Goal: Task Accomplishment & Management: Manage account settings

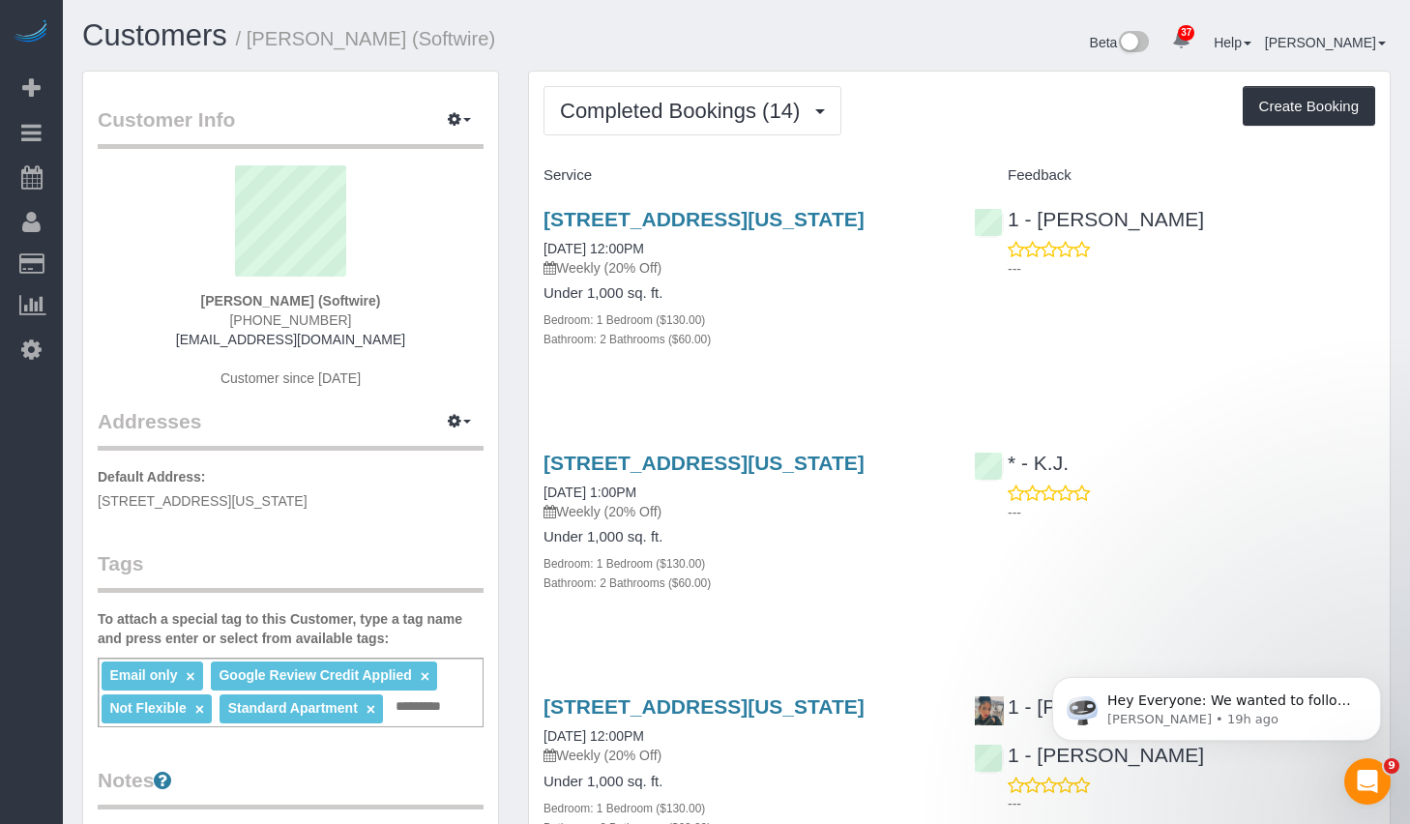
drag, startPoint x: 195, startPoint y: 296, endPoint x: 447, endPoint y: 305, distance: 251.6
click at [447, 305] on div "[PERSON_NAME] (Softwire) [PHONE_NUMBER] [EMAIL_ADDRESS][DOMAIN_NAME] Customer s…" at bounding box center [291, 286] width 386 height 242
copy strong "[PERSON_NAME] (Softwire)"
click at [649, 103] on span "Completed Bookings (14)" at bounding box center [685, 111] width 250 height 24
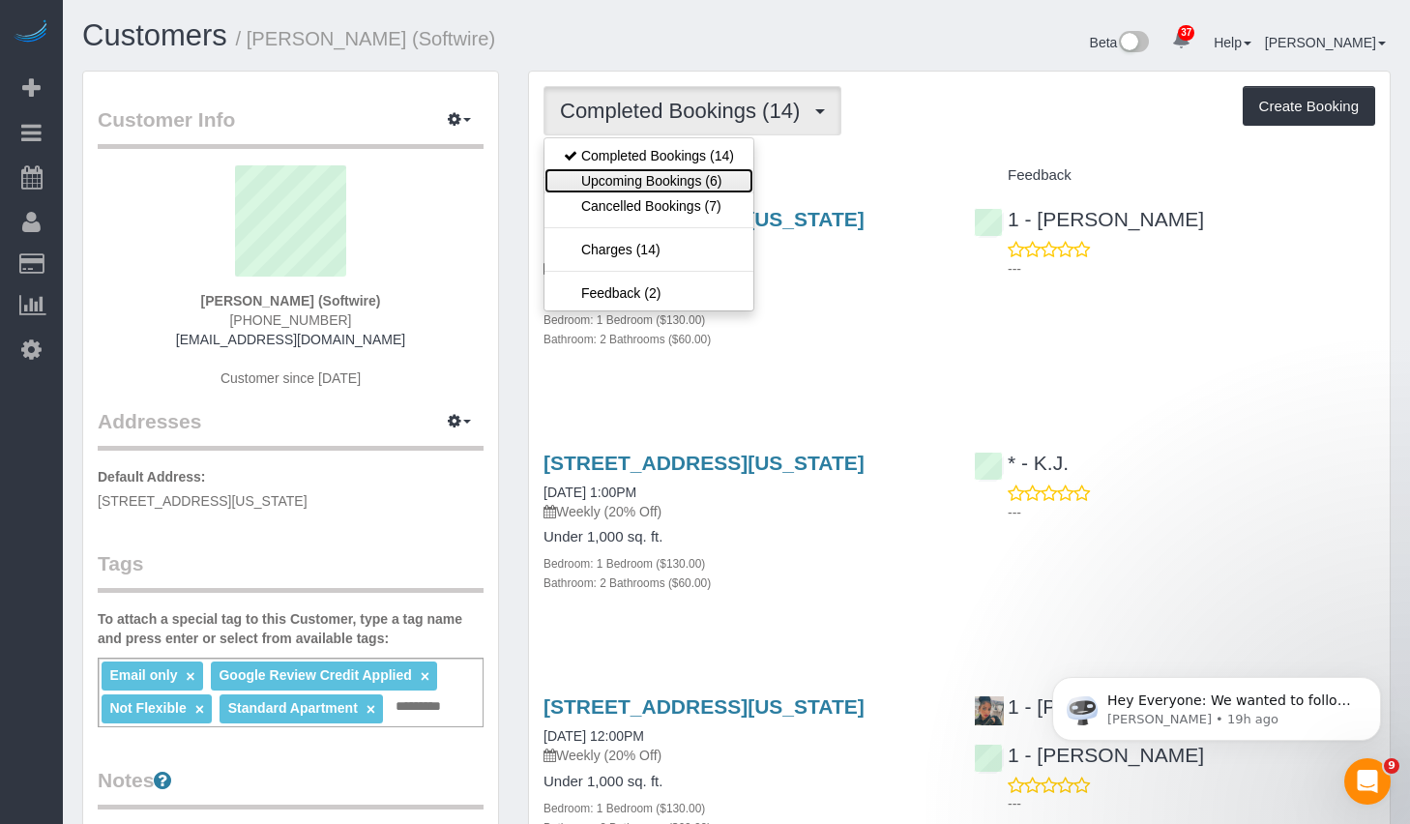
click at [623, 182] on link "Upcoming Bookings (6)" at bounding box center [649, 180] width 209 height 25
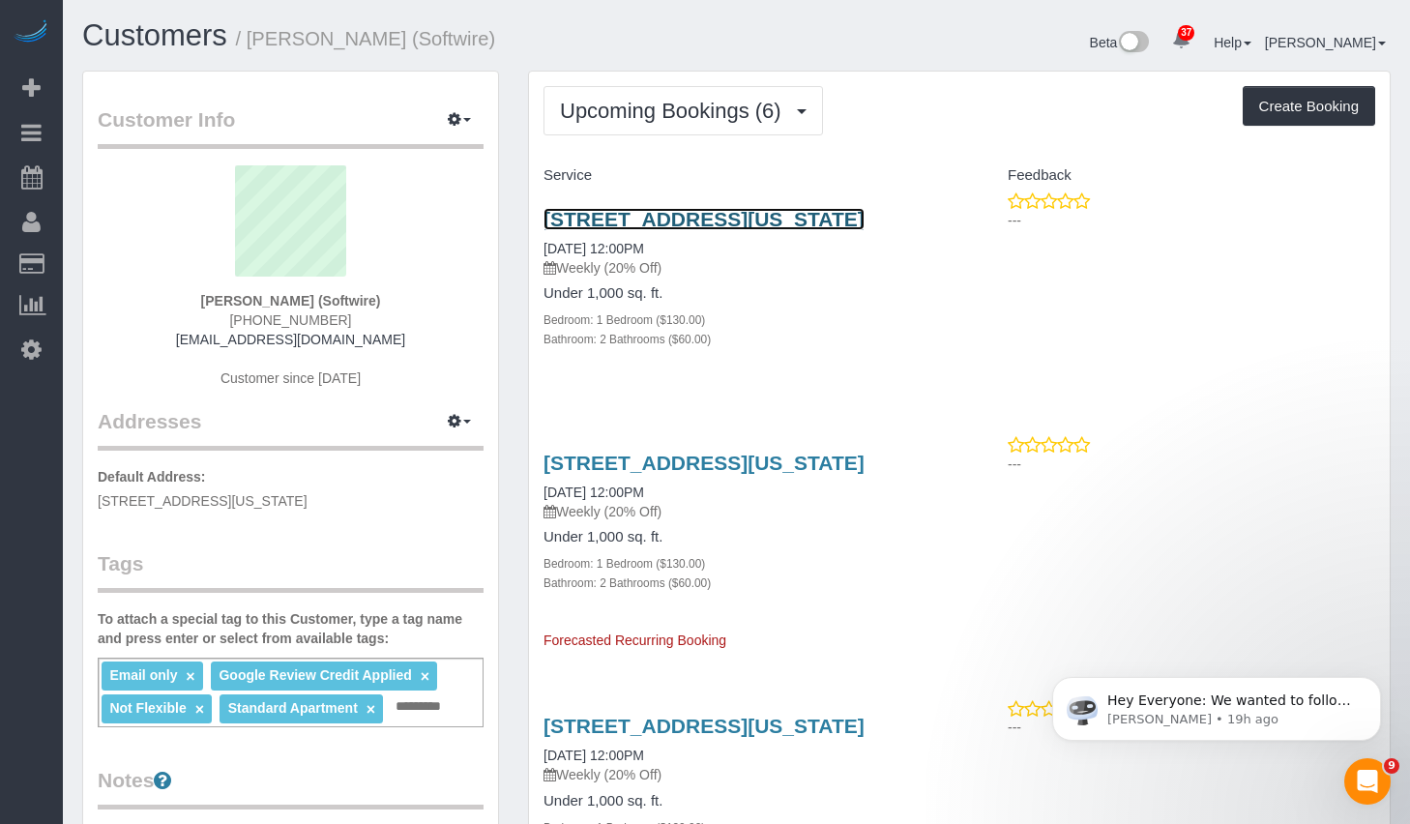
click at [659, 219] on link "[STREET_ADDRESS][US_STATE]" at bounding box center [704, 219] width 321 height 22
click at [459, 415] on icon "button" at bounding box center [455, 421] width 14 height 12
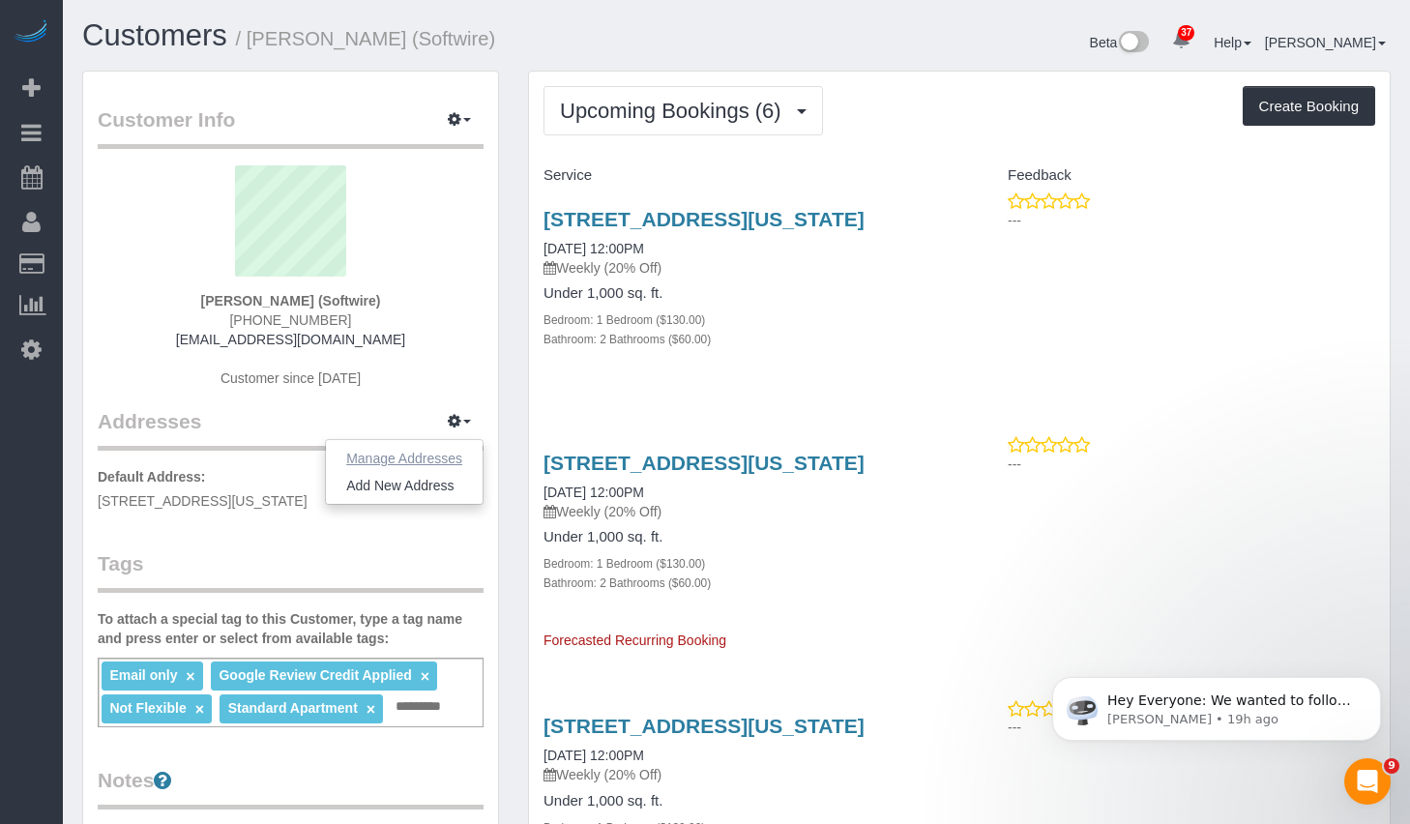
click at [412, 455] on button "Manage Addresses" at bounding box center [404, 458] width 157 height 27
select select "NY"
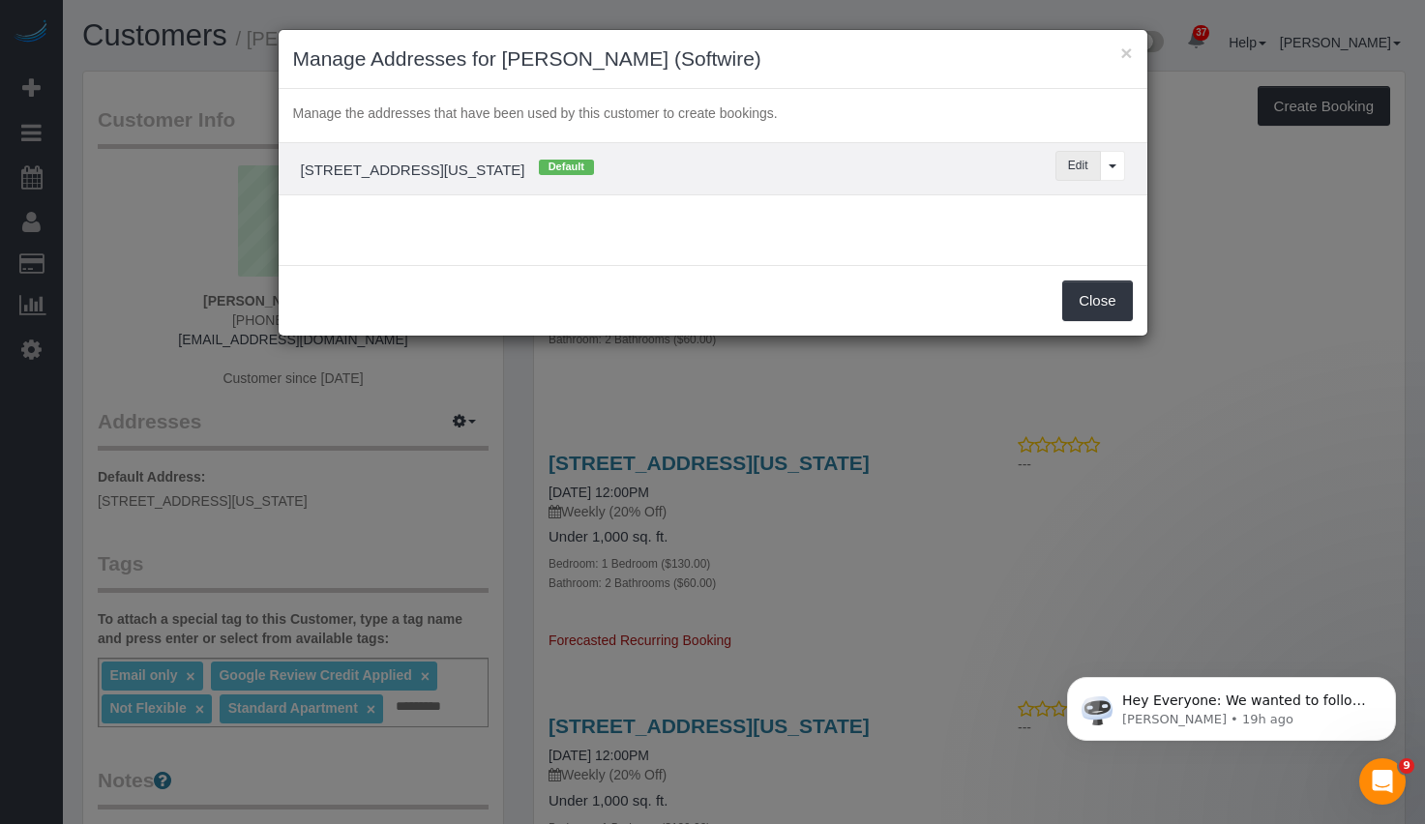
click at [1067, 167] on button "Edit" at bounding box center [1077, 166] width 45 height 30
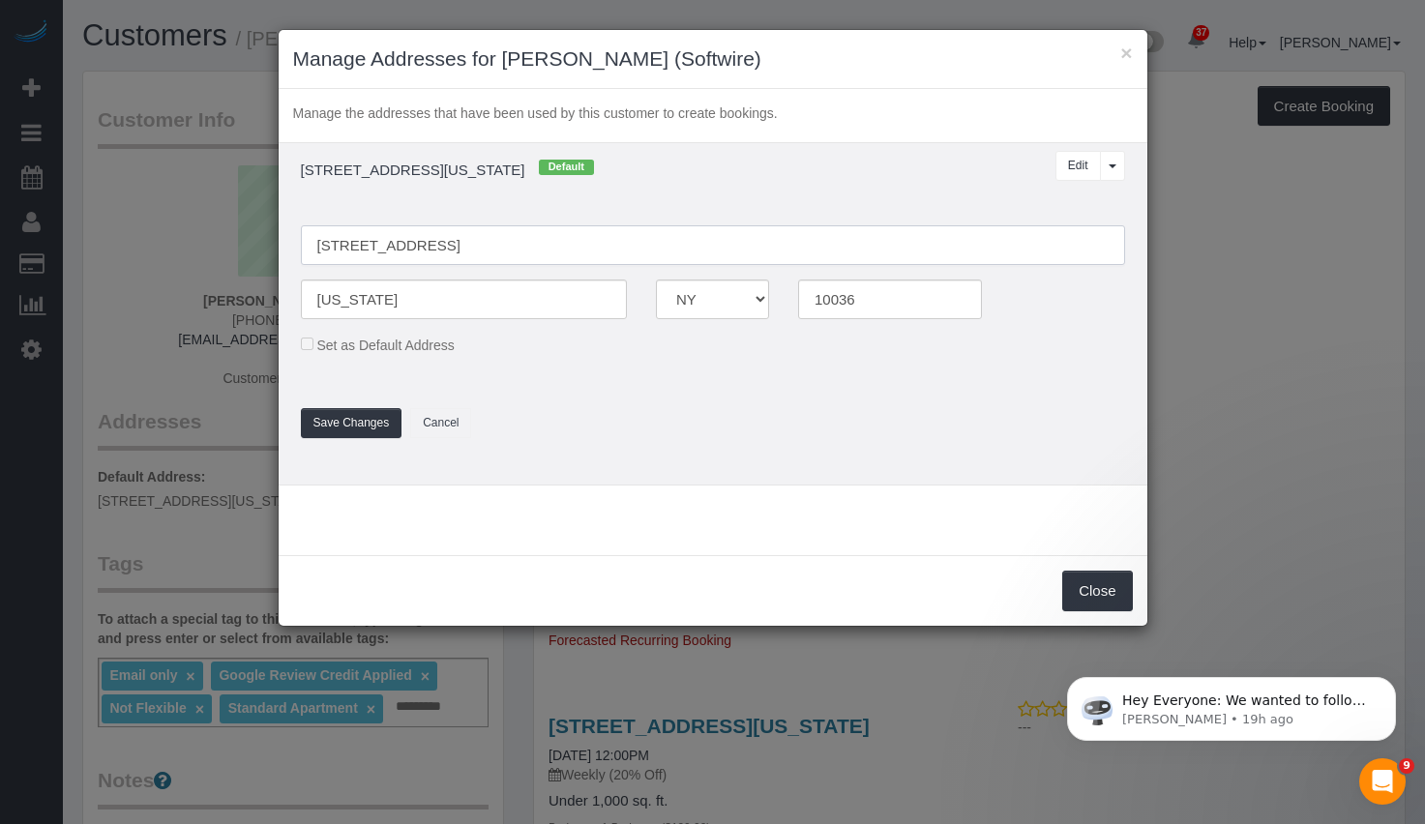
click at [554, 230] on input "[STREET_ADDRESS]" at bounding box center [713, 245] width 824 height 40
click at [559, 239] on input "[STREET_ADDRESS]" at bounding box center [713, 245] width 824 height 40
type input "[STREET_ADDRESS]"
click at [354, 417] on button "Save Changes" at bounding box center [352, 423] width 102 height 30
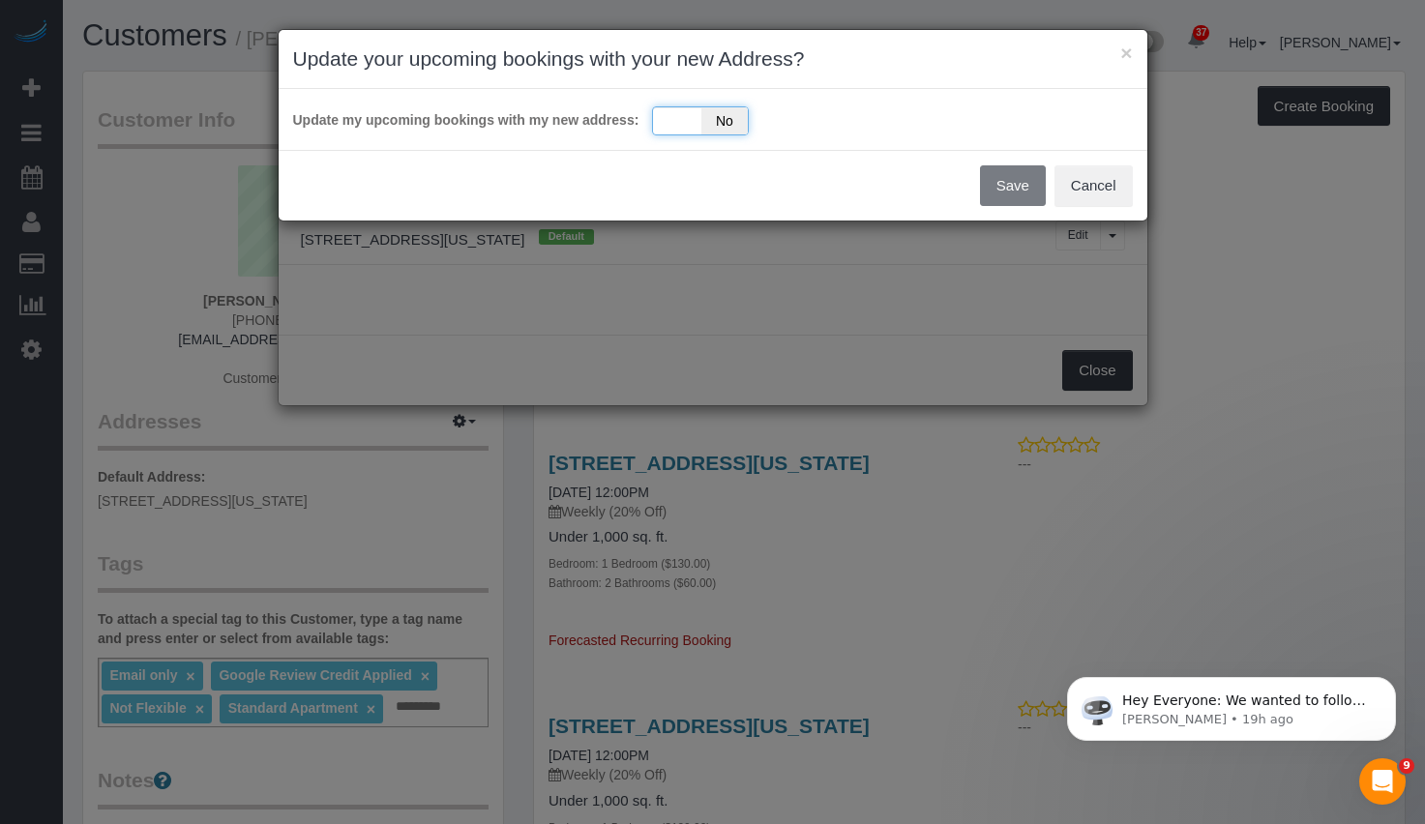
click at [668, 121] on div "Yes No" at bounding box center [700, 120] width 97 height 29
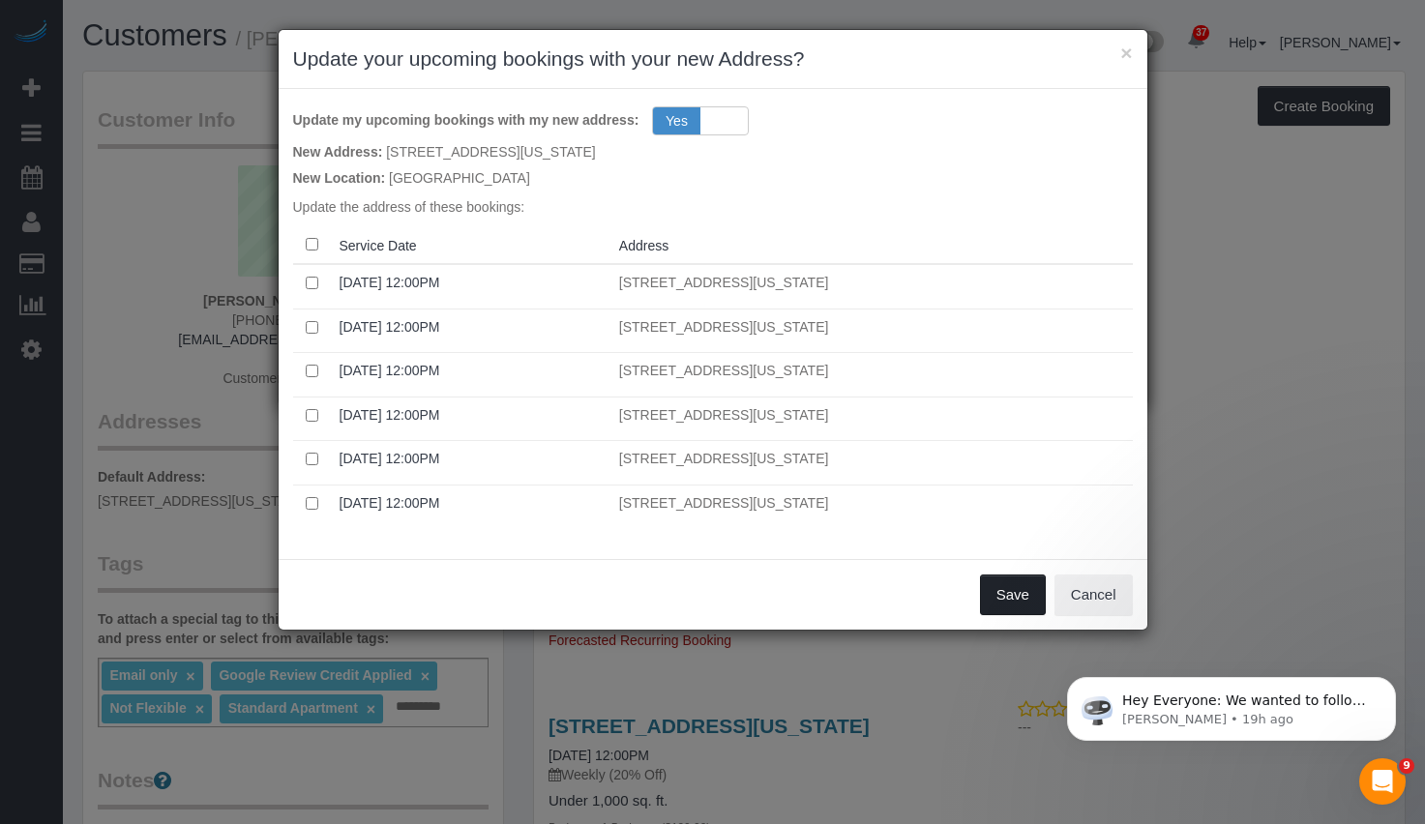
click at [1007, 598] on button "Save" at bounding box center [1013, 595] width 66 height 41
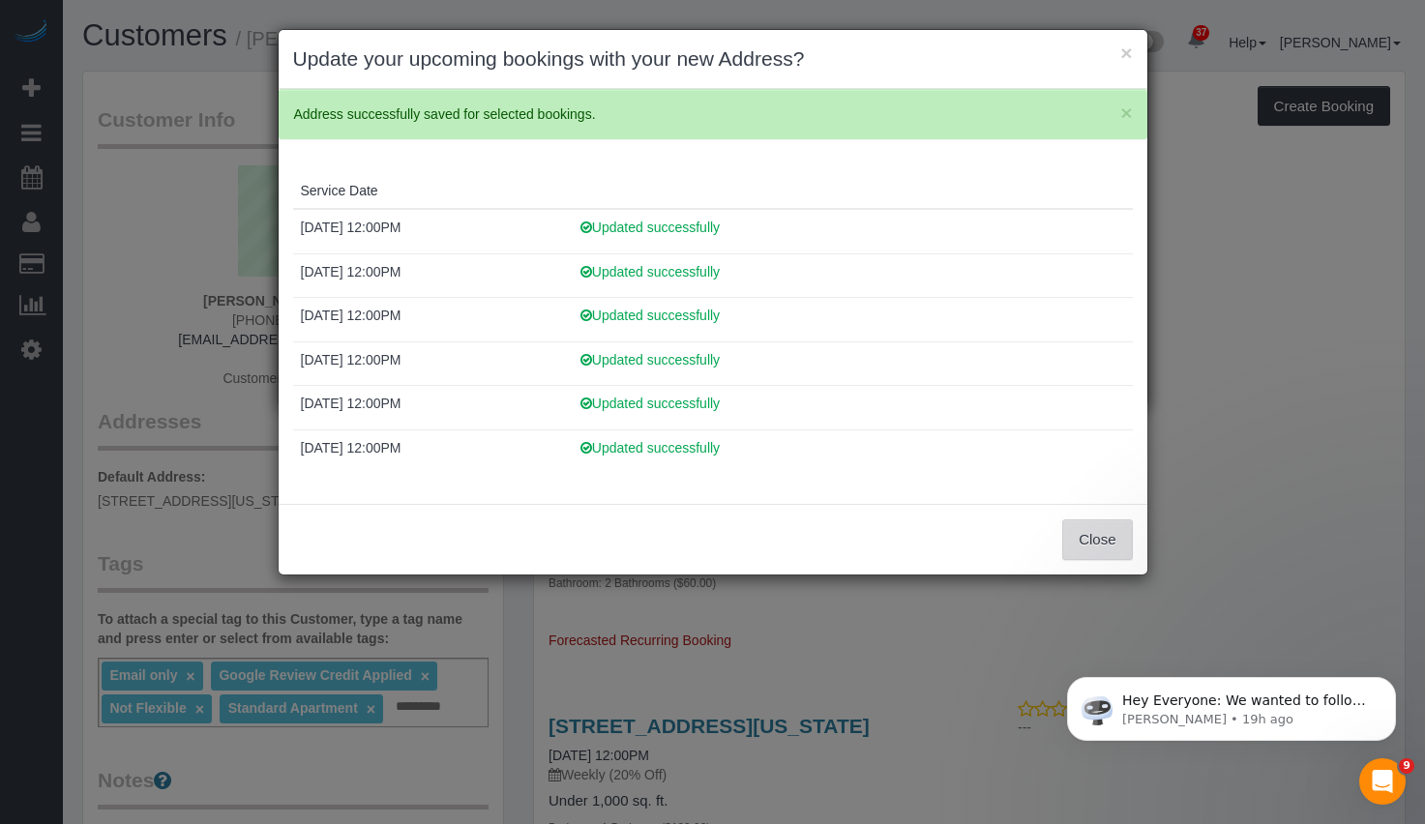
click at [1119, 541] on button "Close" at bounding box center [1097, 539] width 70 height 41
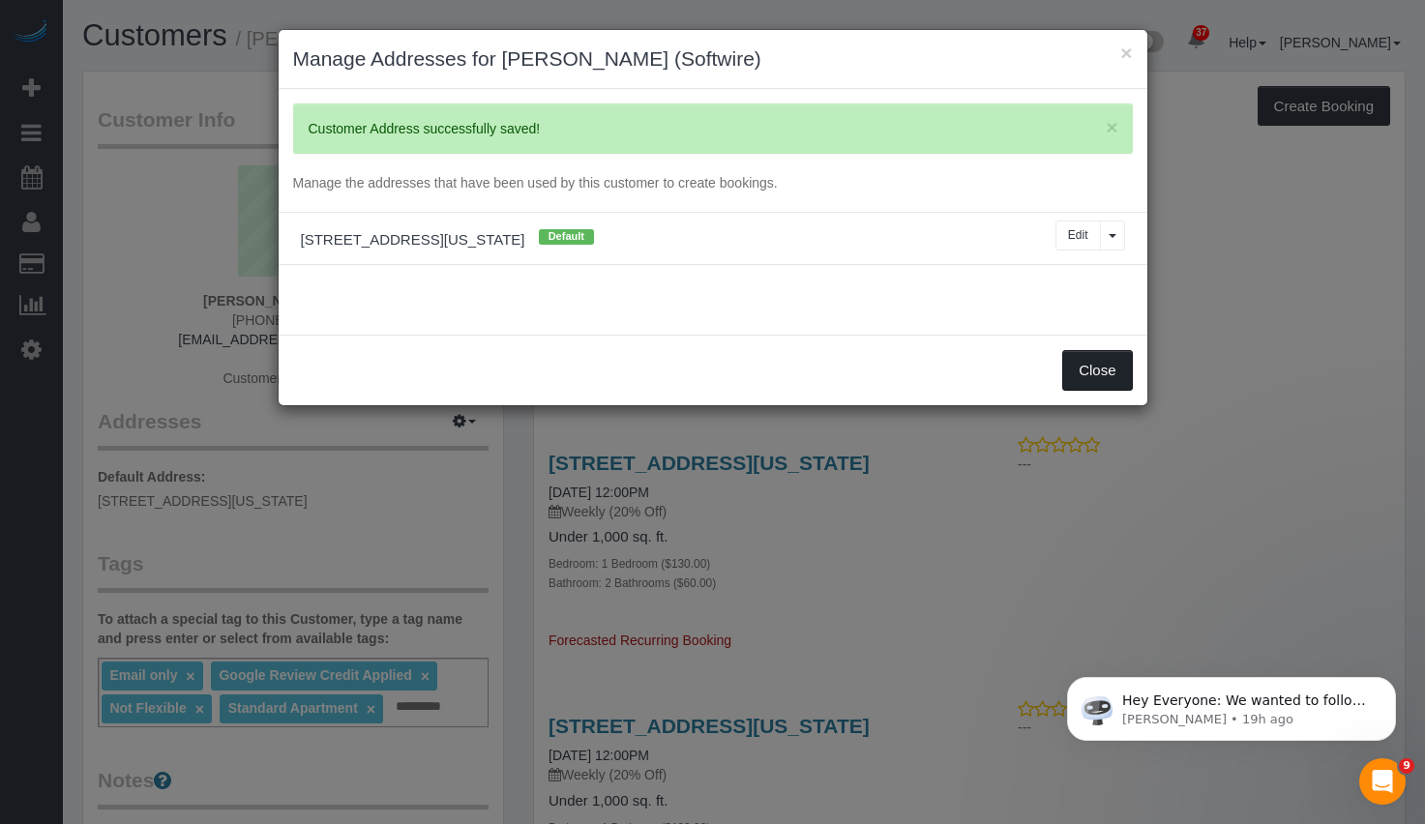
click at [1125, 370] on button "Close" at bounding box center [1097, 370] width 70 height 41
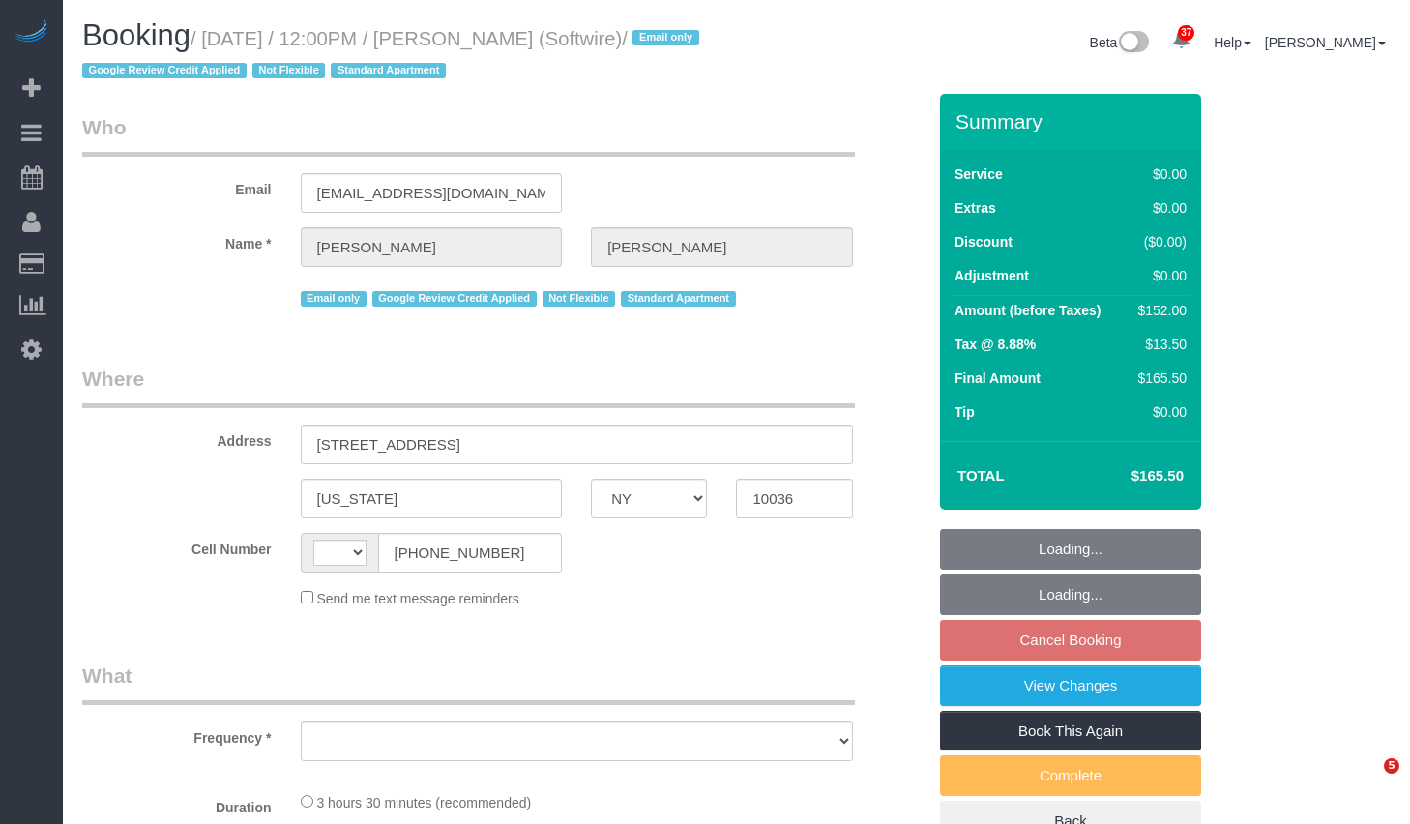
select select "NY"
select select "string:[GEOGRAPHIC_DATA]"
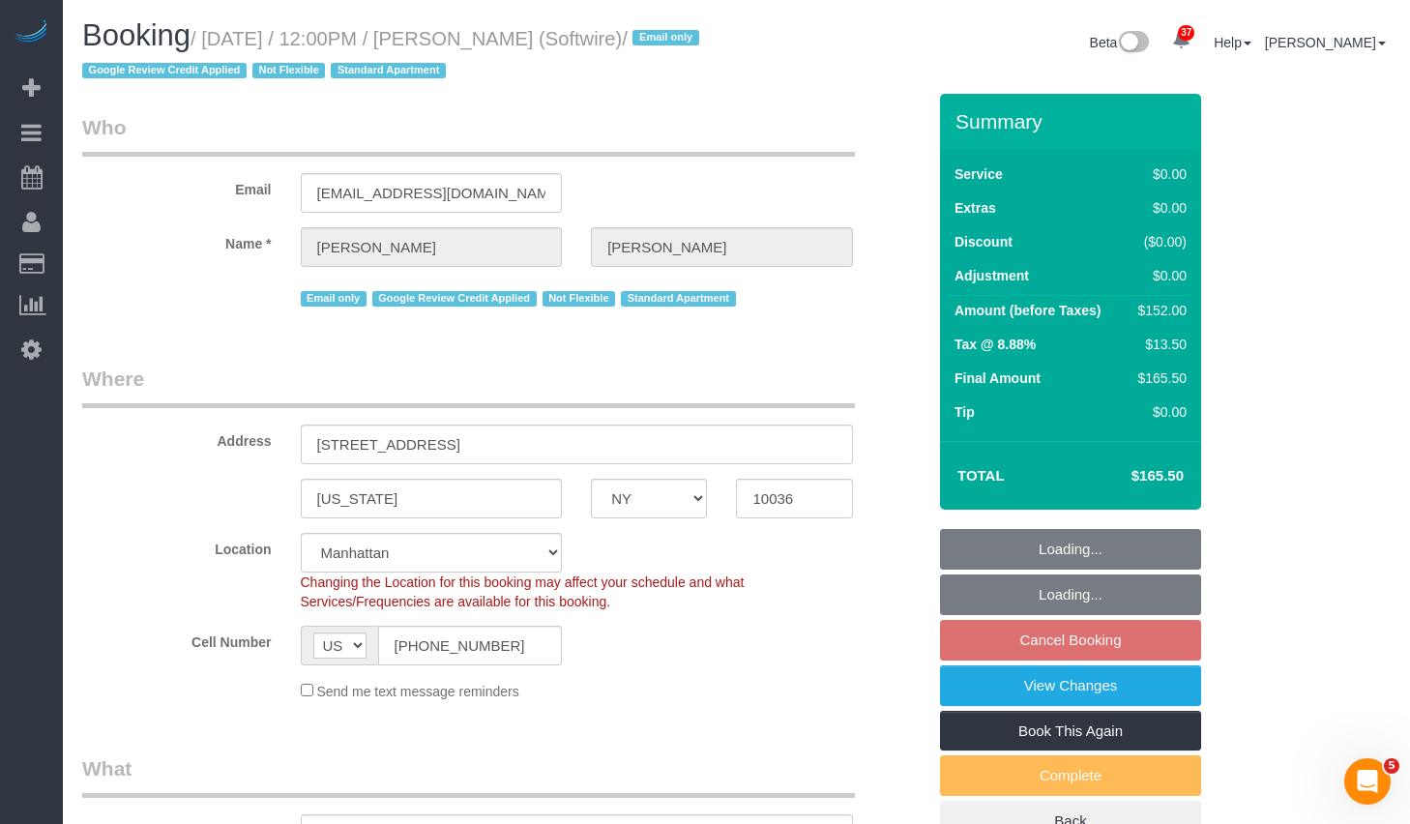
select select "string:stripe-pm_1Qk5AB4VGloSiKo7ElGQsDok"
select select "number:89"
select select "number:90"
select select "number:15"
select select "number:6"
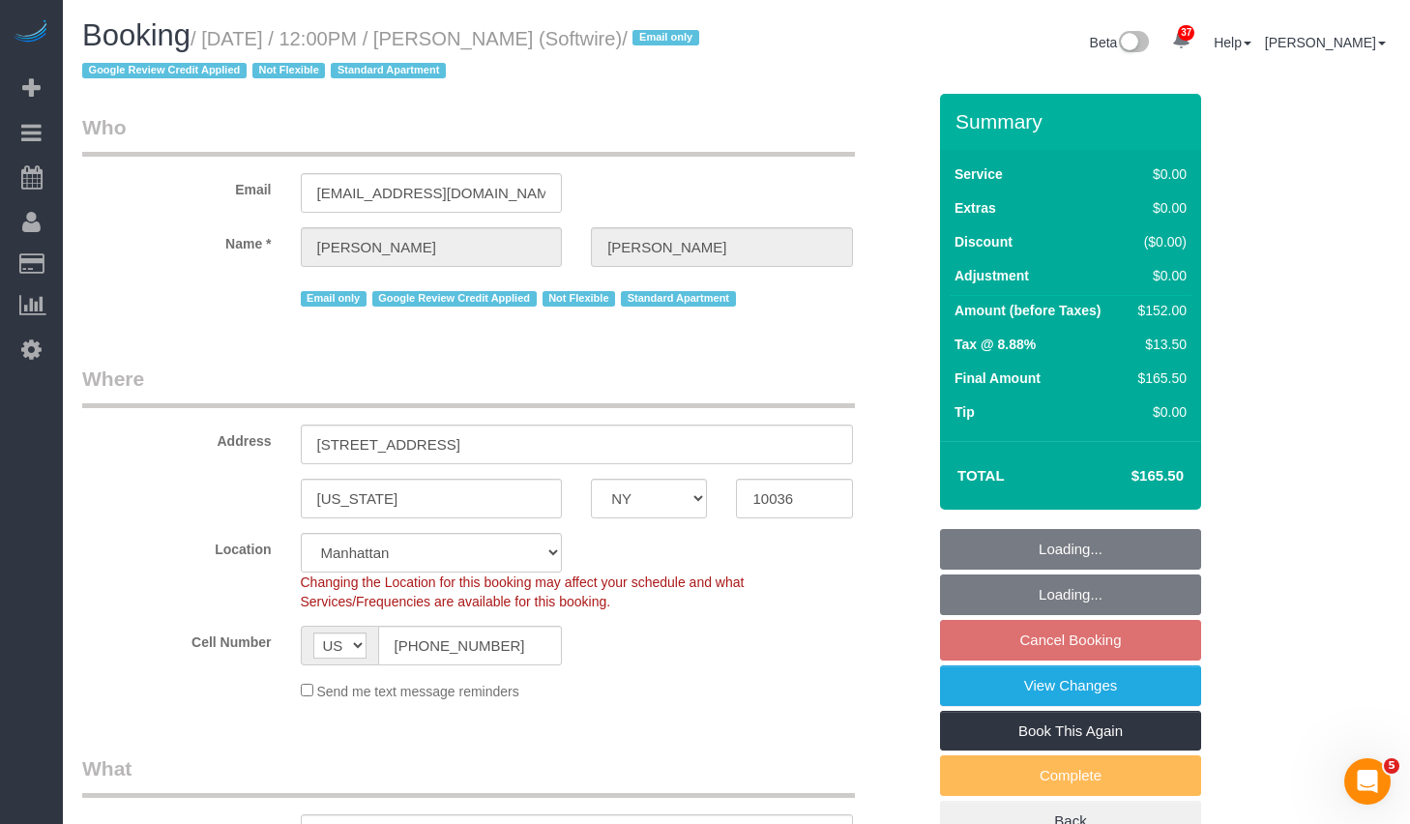
select select "object:968"
select select "1"
select select "2"
select select "spot4"
select select "object:1461"
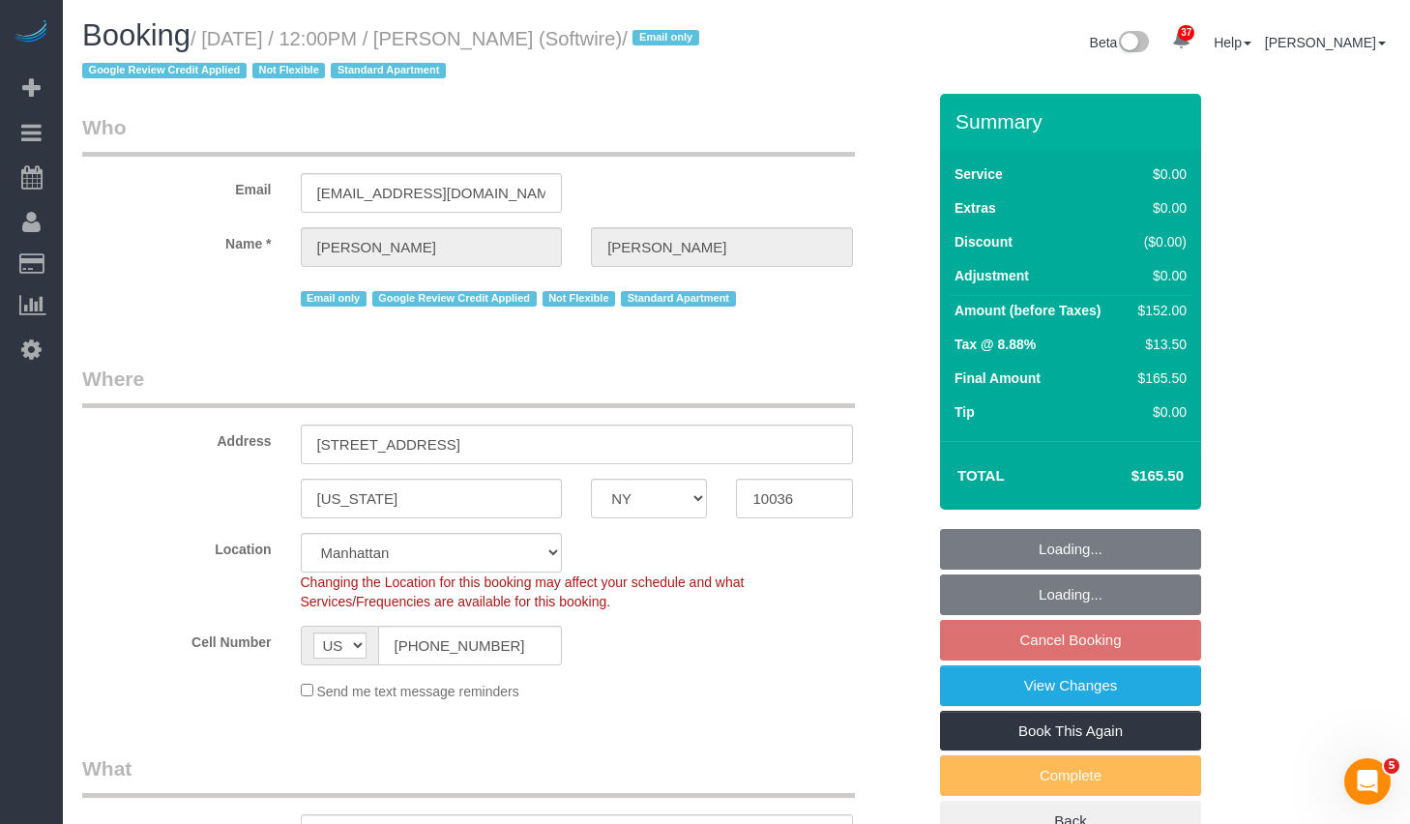
select select "1"
select select "2"
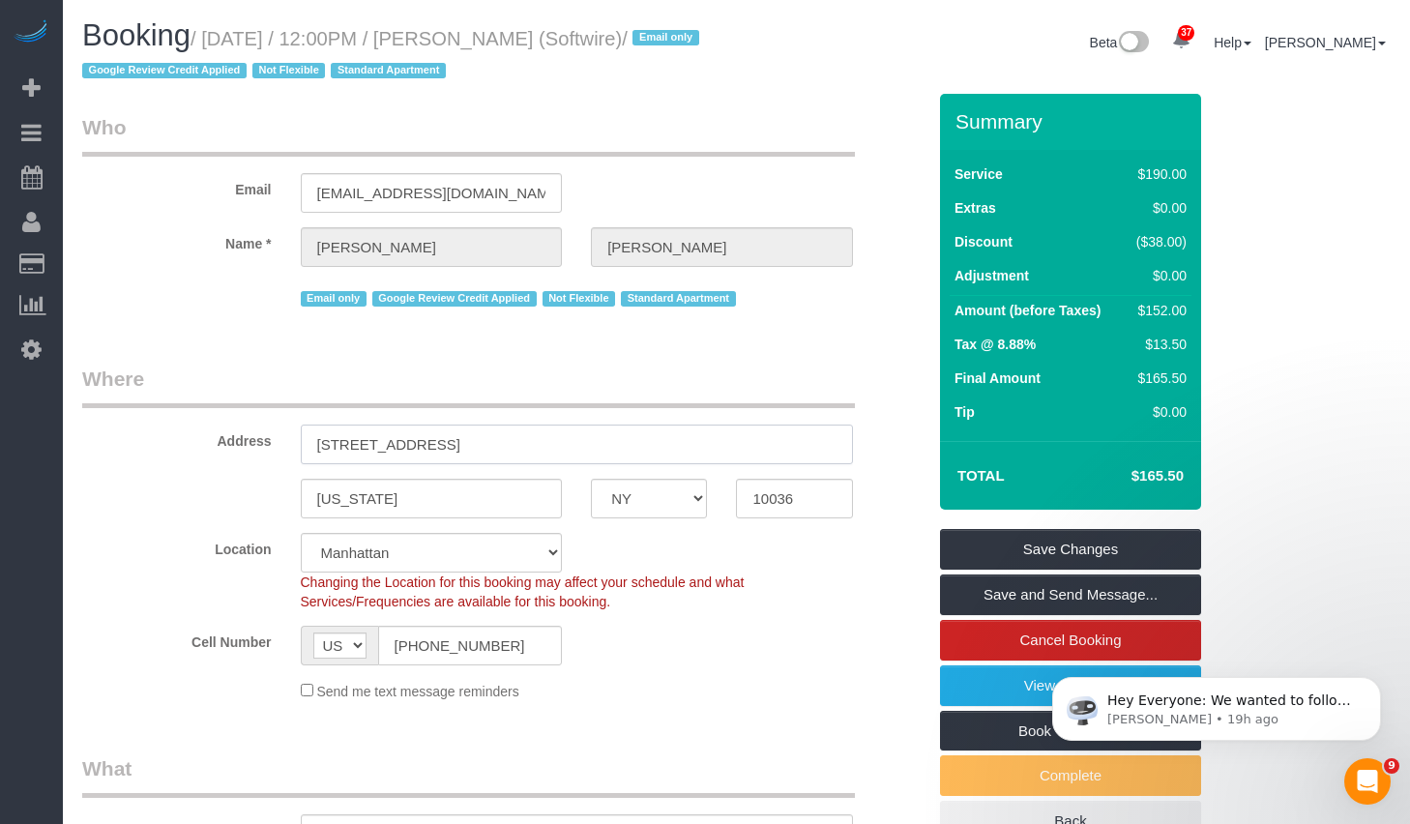
click at [519, 459] on input "[STREET_ADDRESS]" at bounding box center [577, 445] width 552 height 40
type input "[STREET_ADDRESS]"
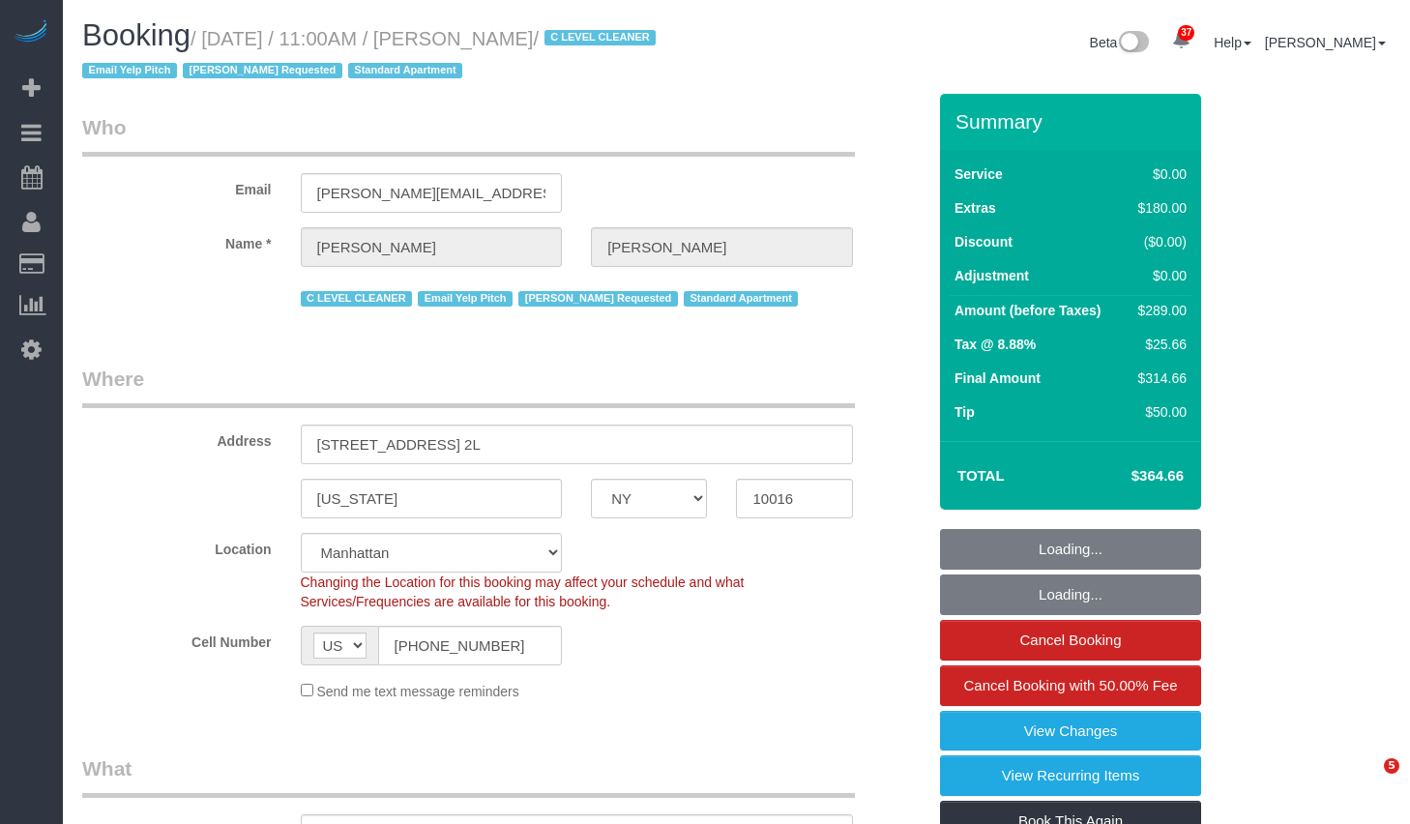
select select "NY"
select select "1"
select select "spot1"
select select "number:89"
select select "number:90"
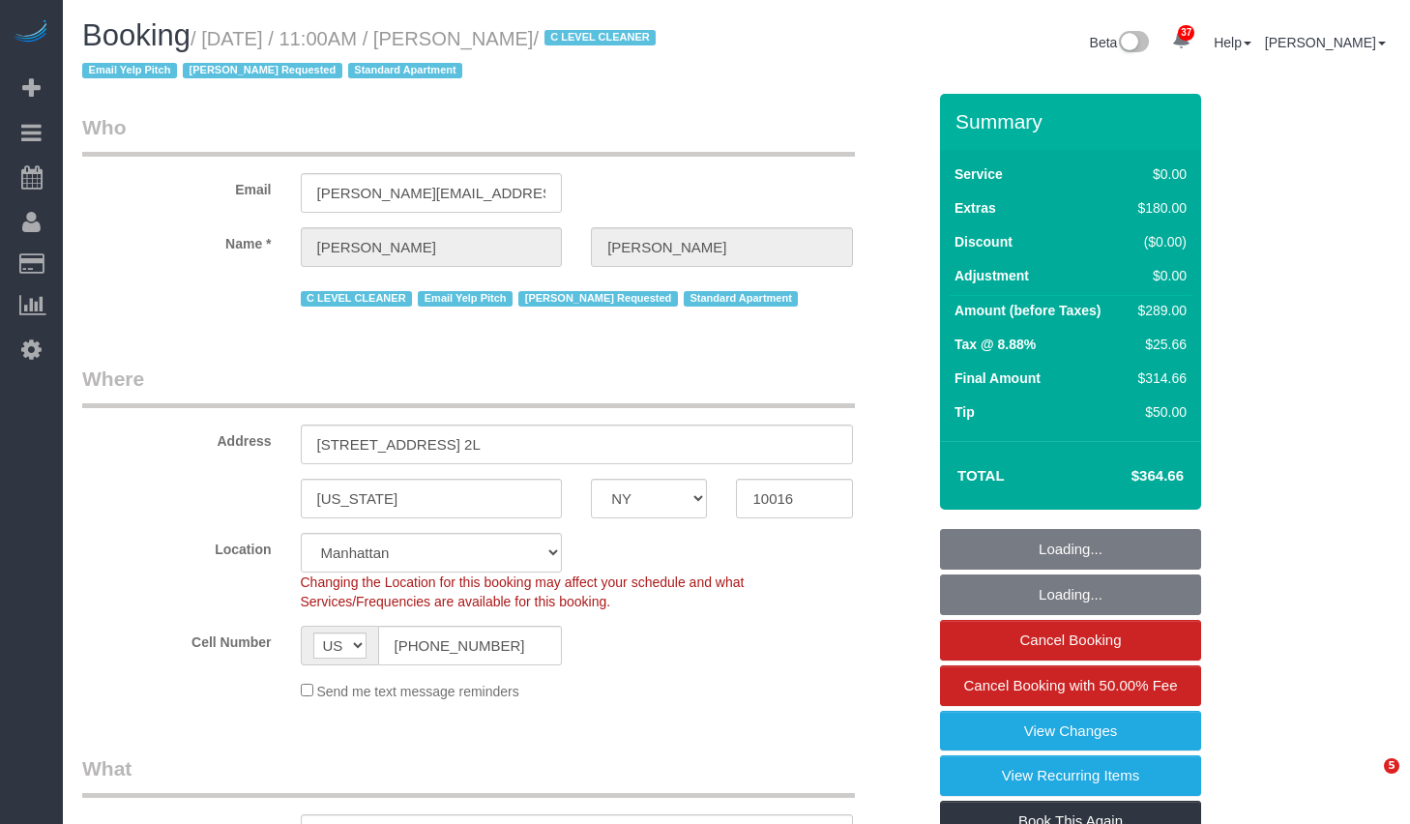
select select "number:15"
select select "number:6"
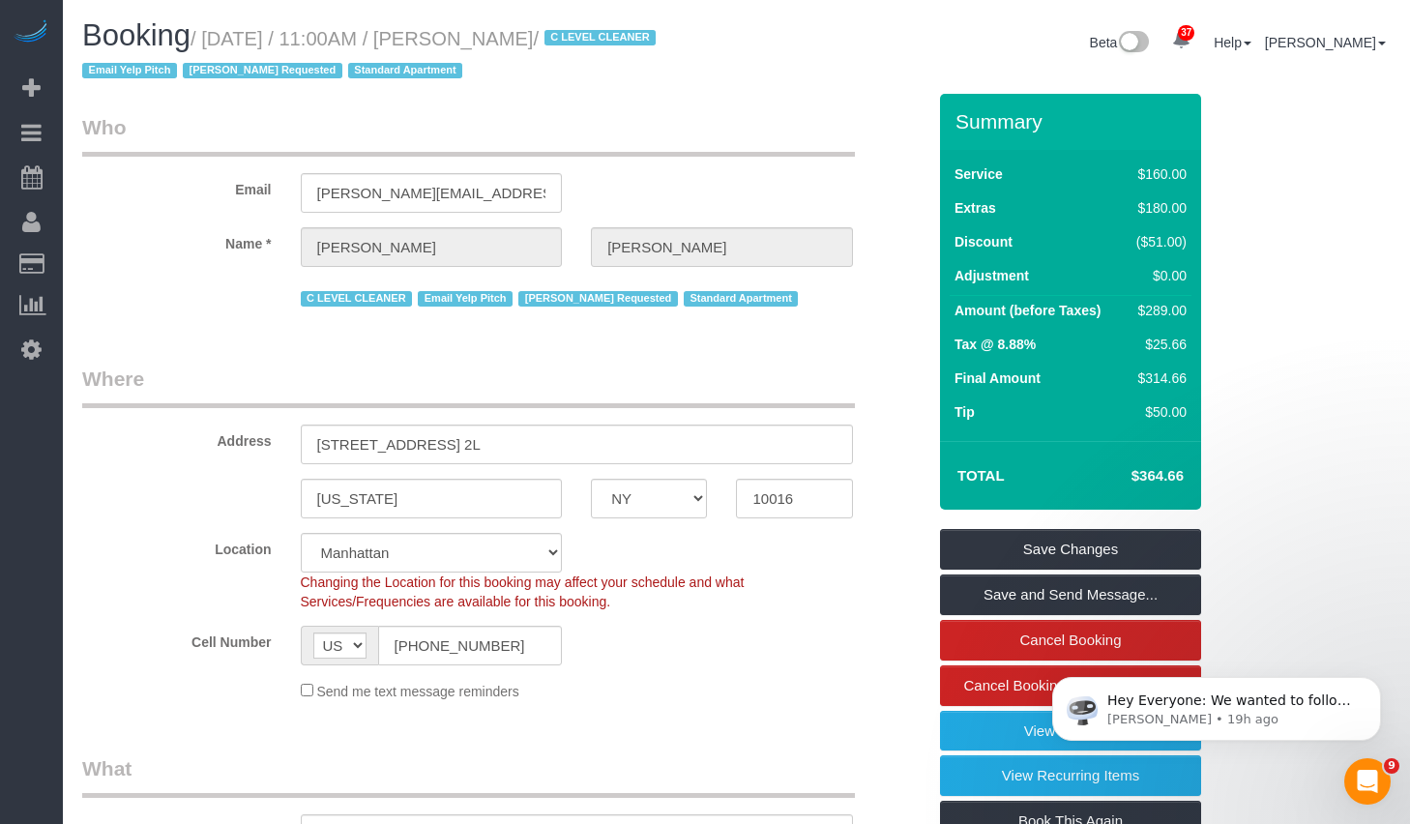
drag, startPoint x: 484, startPoint y: 38, endPoint x: 660, endPoint y: 34, distance: 176.1
click at [660, 34] on small "/ October 08, 2025 / 11:00AM / Jacqueline Bonneau / C LEVEL CLEANER Email Yelp …" at bounding box center [371, 55] width 579 height 54
copy small "Jacqueline Bonneau"
drag, startPoint x: 218, startPoint y: 37, endPoint x: 663, endPoint y: 40, distance: 444.9
click at [662, 40] on small "/ October 08, 2025 / 11:00AM / Jacqueline Bonneau / C LEVEL CLEANER Email Yelp …" at bounding box center [371, 55] width 579 height 54
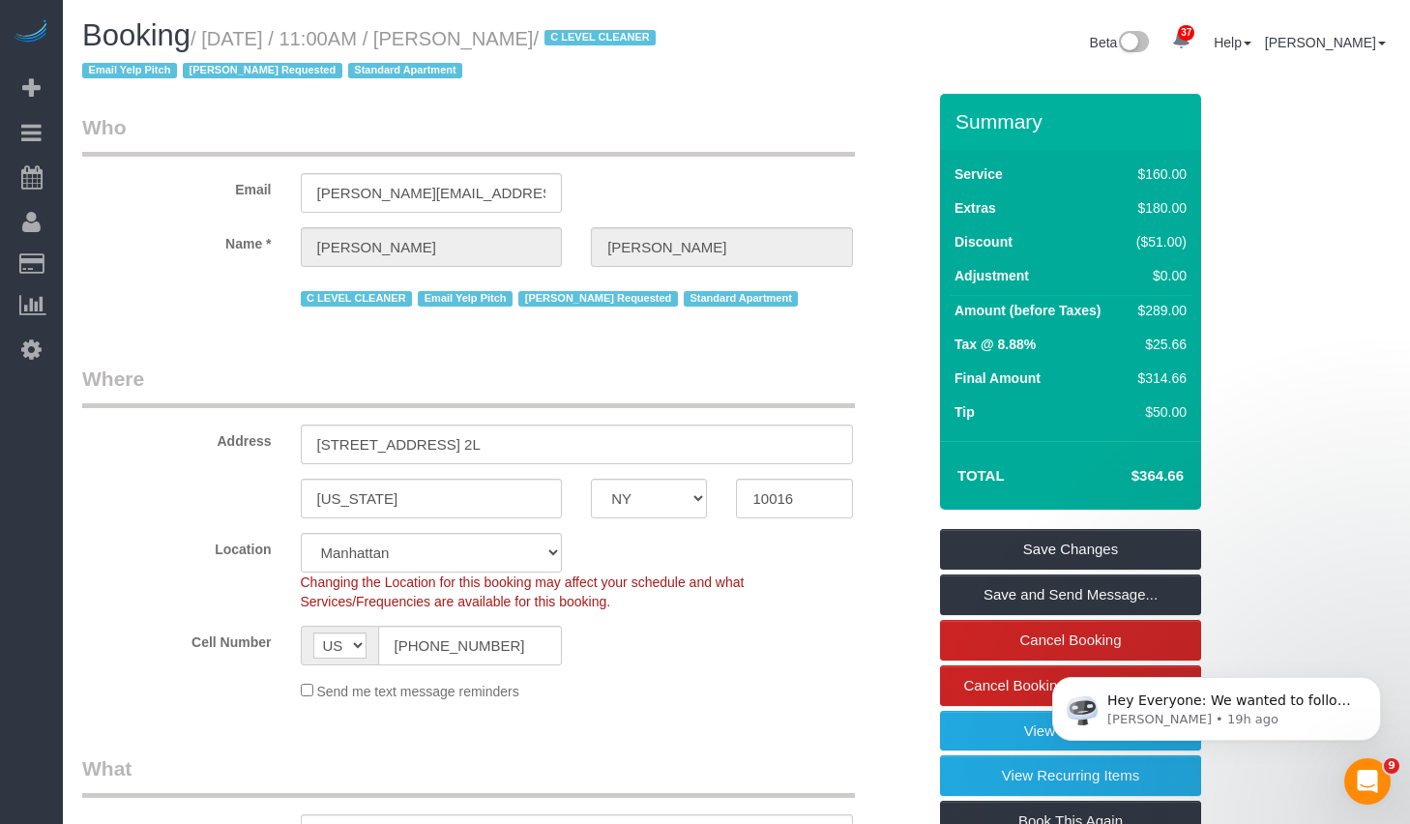
copy small "October 08, 2025 / 11:00AM / Jacqueline Bonneau"
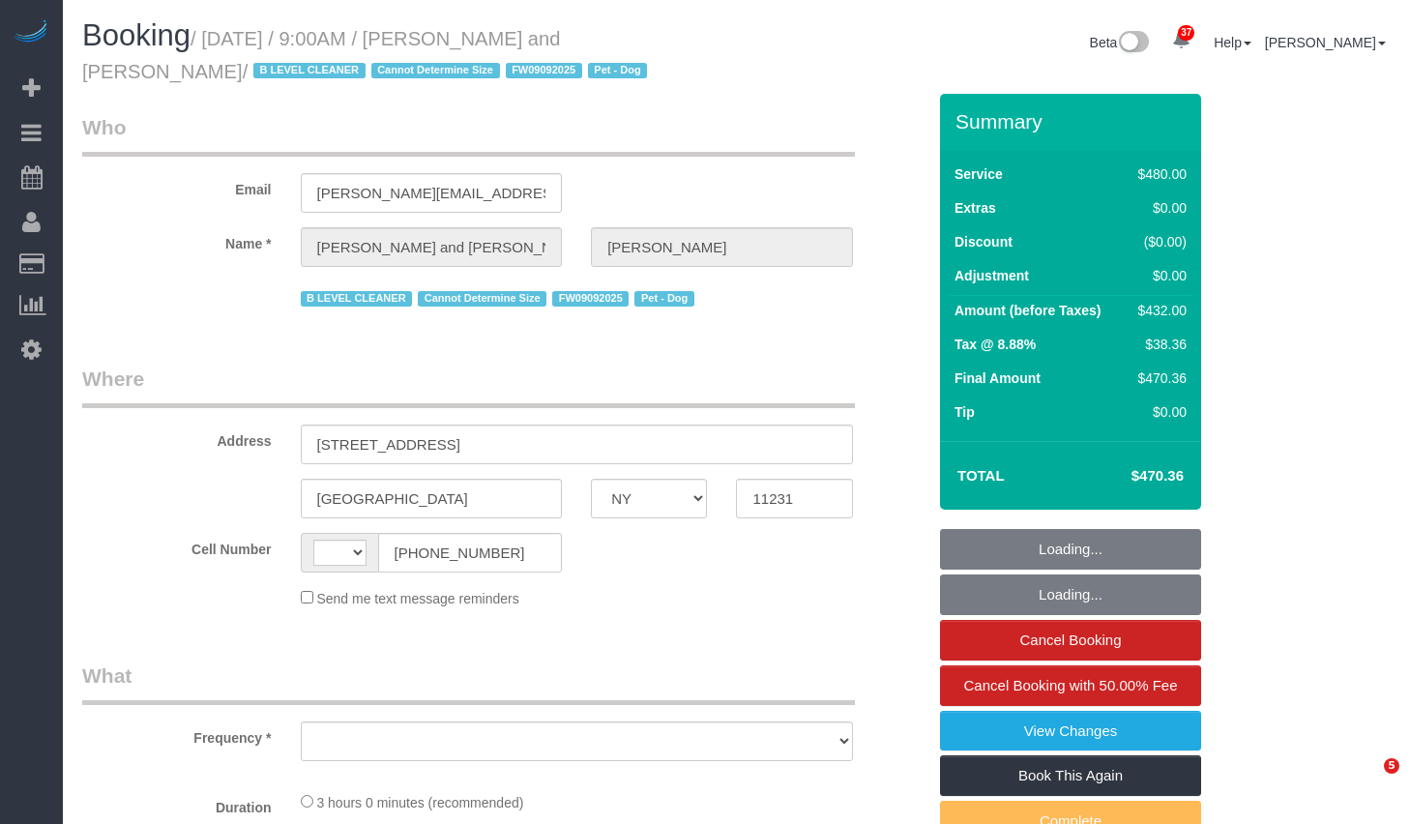
select select "NY"
select select "string:[GEOGRAPHIC_DATA]"
select select "string:stripe-pm_1Fy8G54VGloSiKo73PStrBvB"
select select "number:57"
select select "number:72"
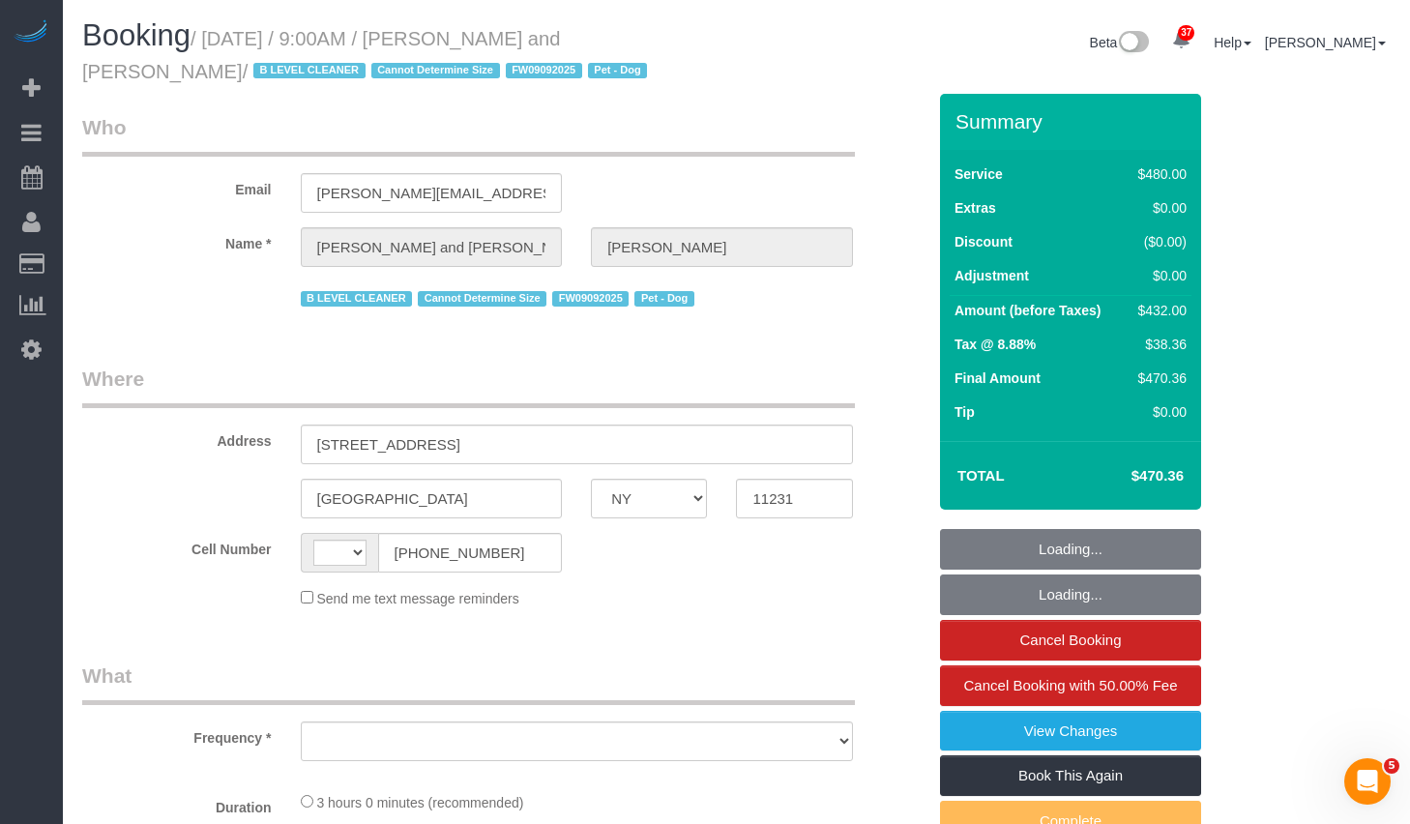
select select "number:13"
select select "number:5"
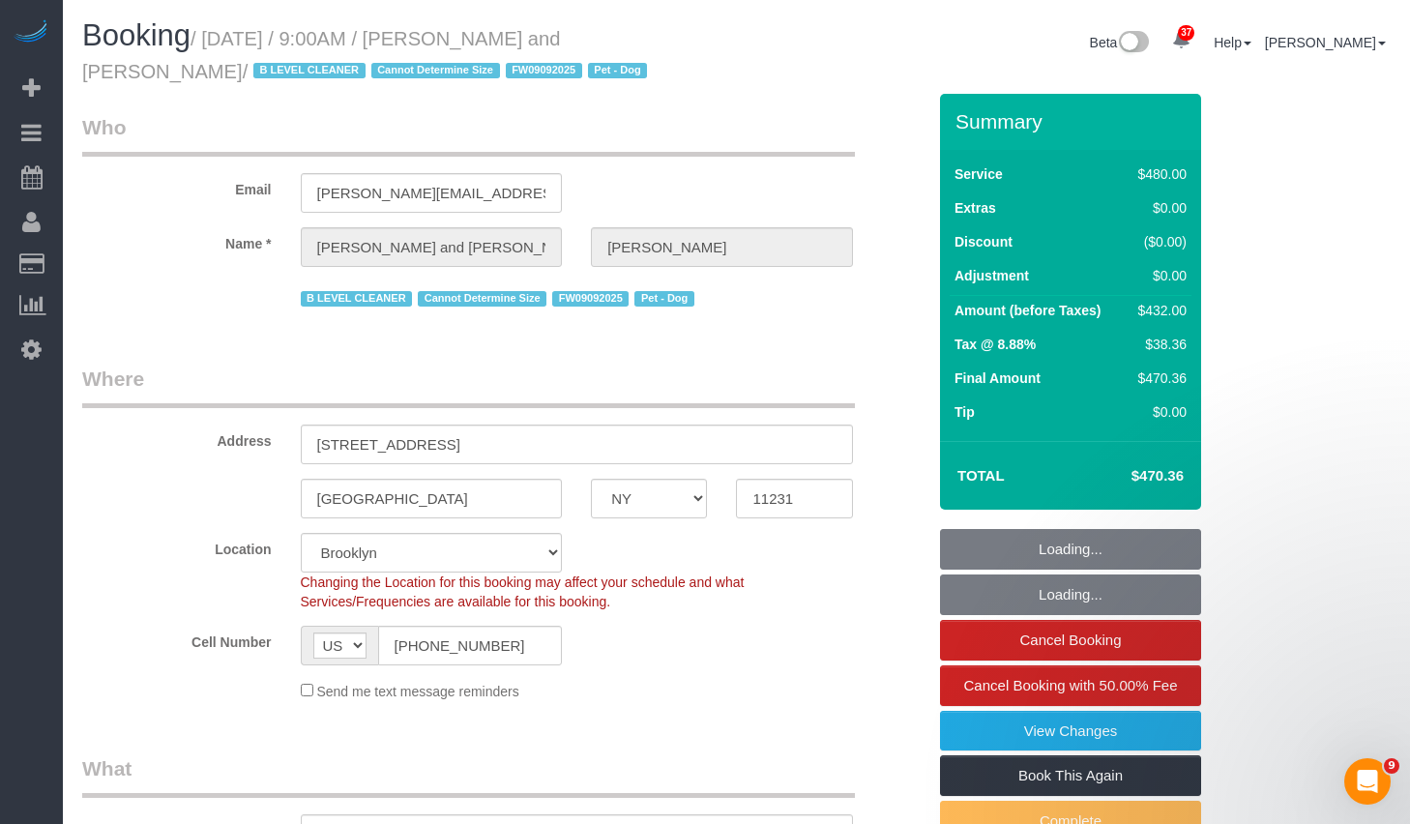
select select "object:987"
select select "spot1"
select select "2"
select select "180"
select select "object:1072"
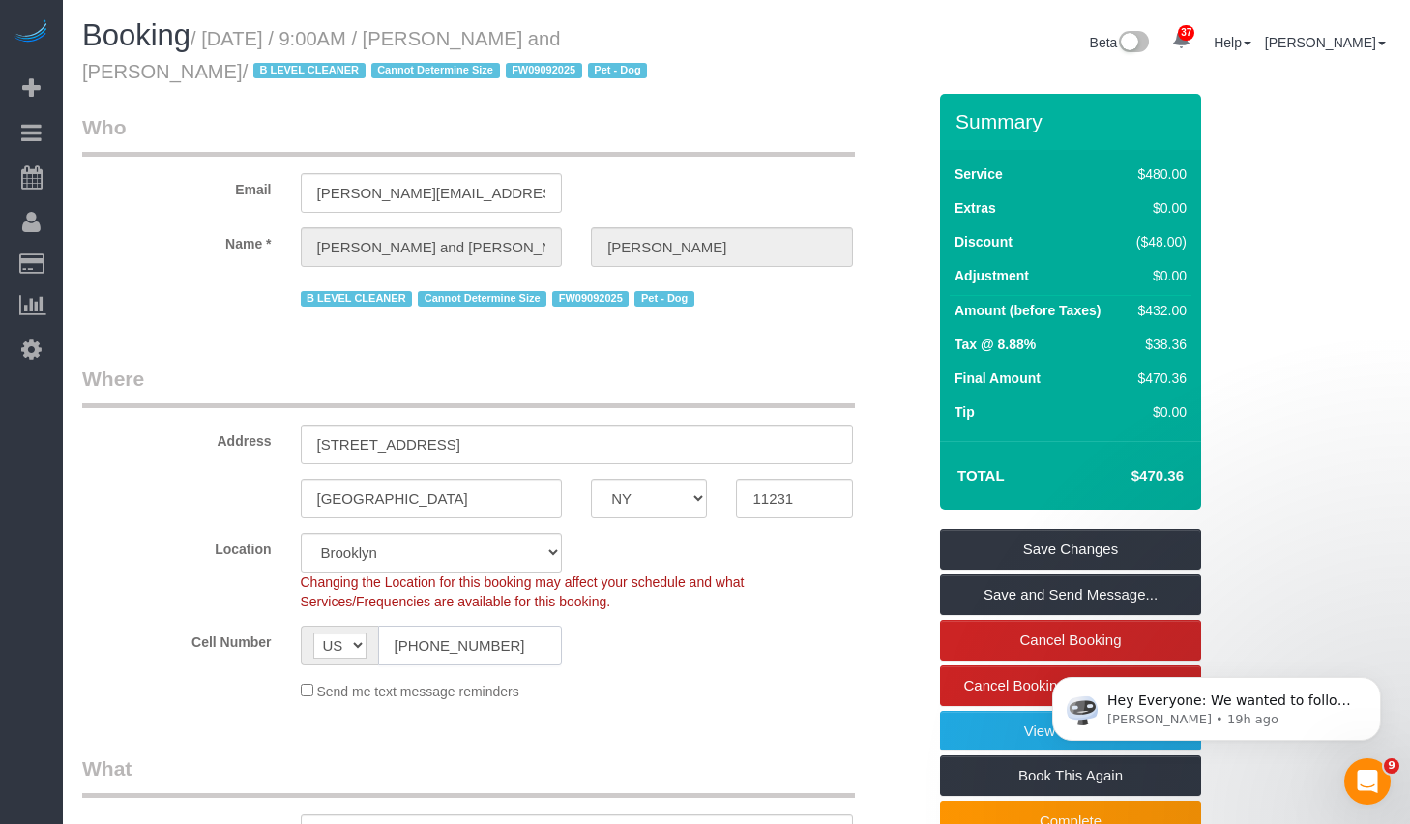
click at [523, 639] on input "(218) 343-6710" at bounding box center [470, 646] width 185 height 40
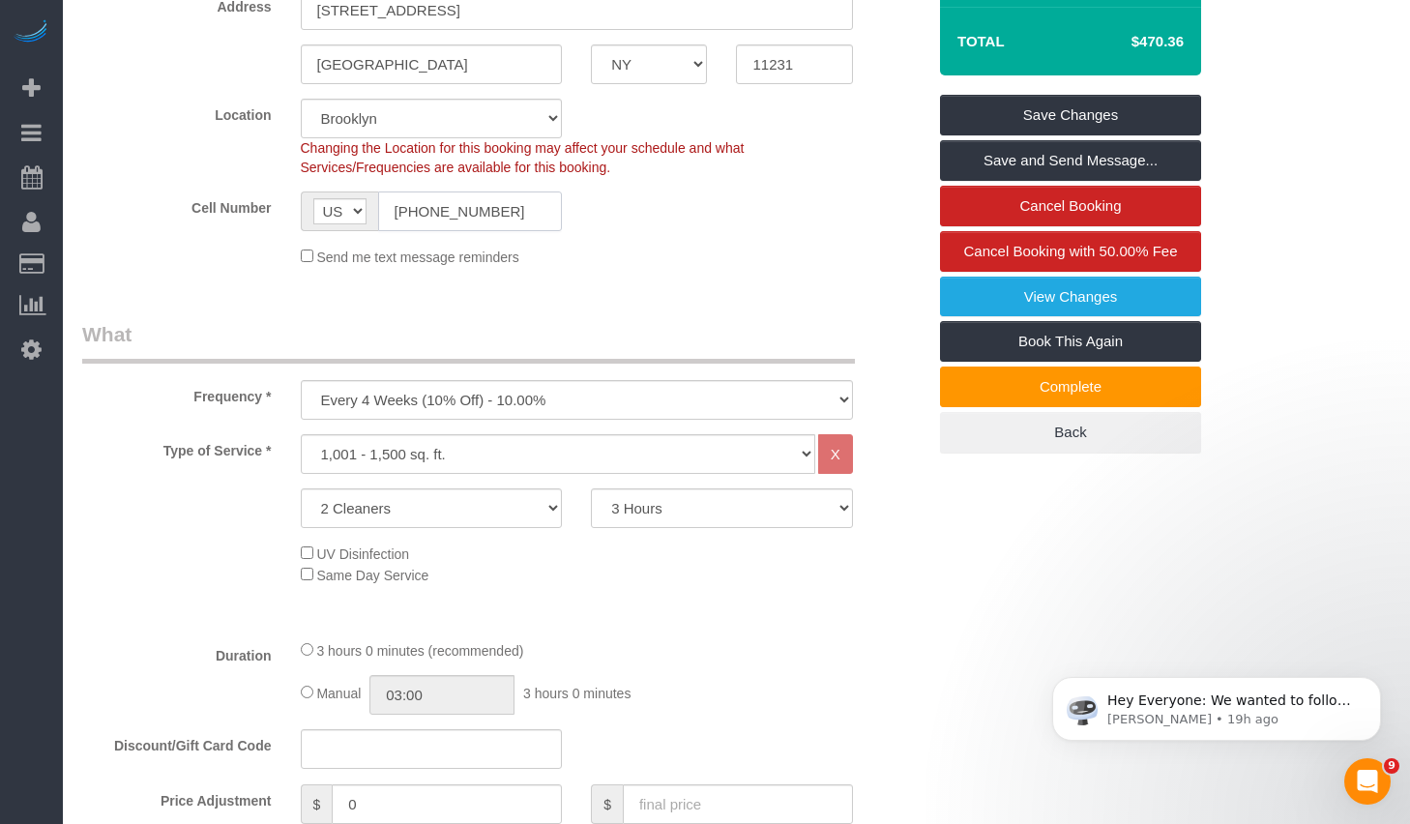
scroll to position [198, 0]
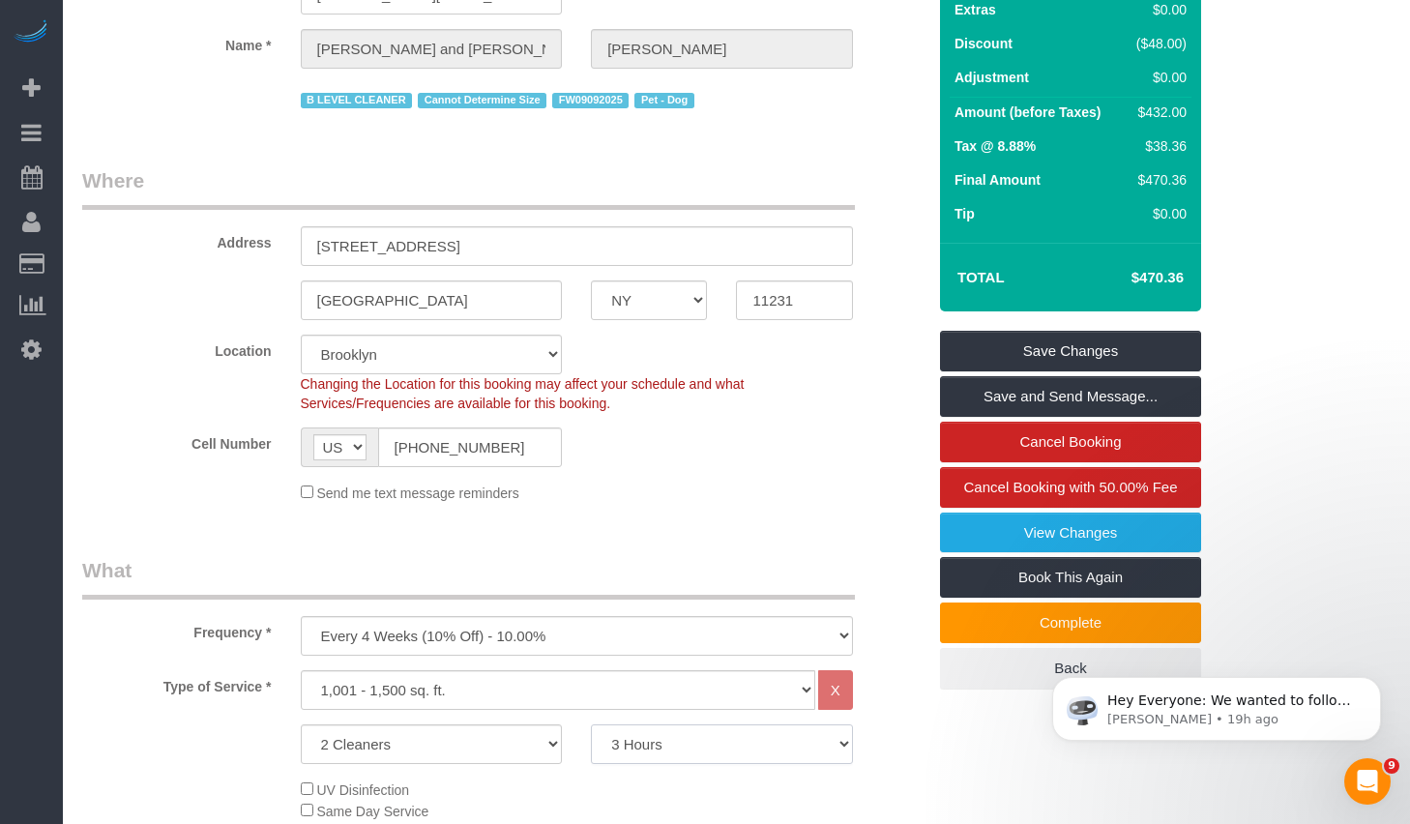
click at [742, 751] on select "2 Hours 2.5 Hours 3 Hours 3.5 Hours 4 Hours 4.5 Hours 5 Hours 5.5 Hours 6 Hours…" at bounding box center [722, 744] width 262 height 40
select select "210"
click at [591, 724] on select "2 Hours 2.5 Hours 3 Hours 3.5 Hours 4 Hours 4.5 Hours 5 Hours 5.5 Hours 6 Hours…" at bounding box center [722, 744] width 262 height 40
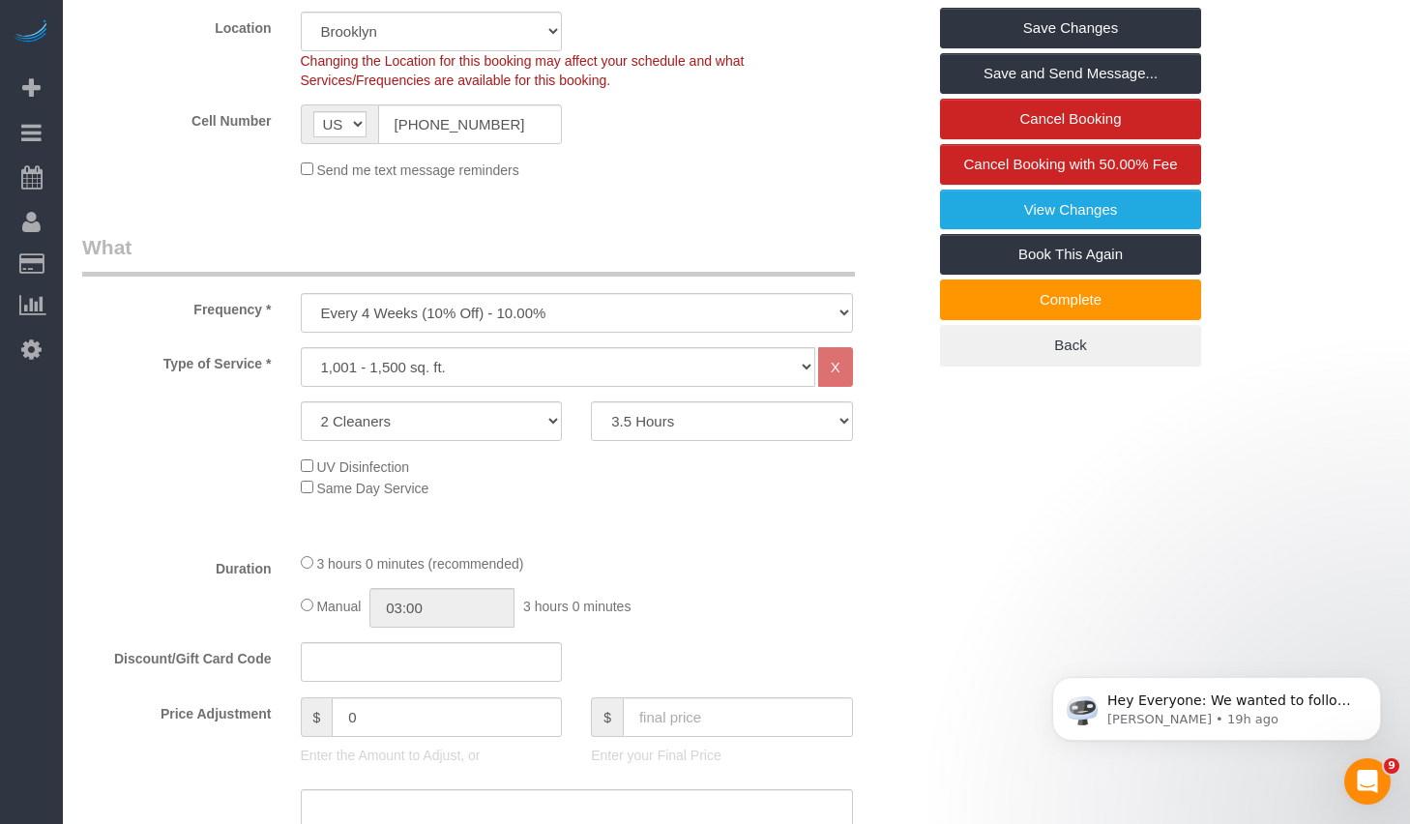
scroll to position [211, 0]
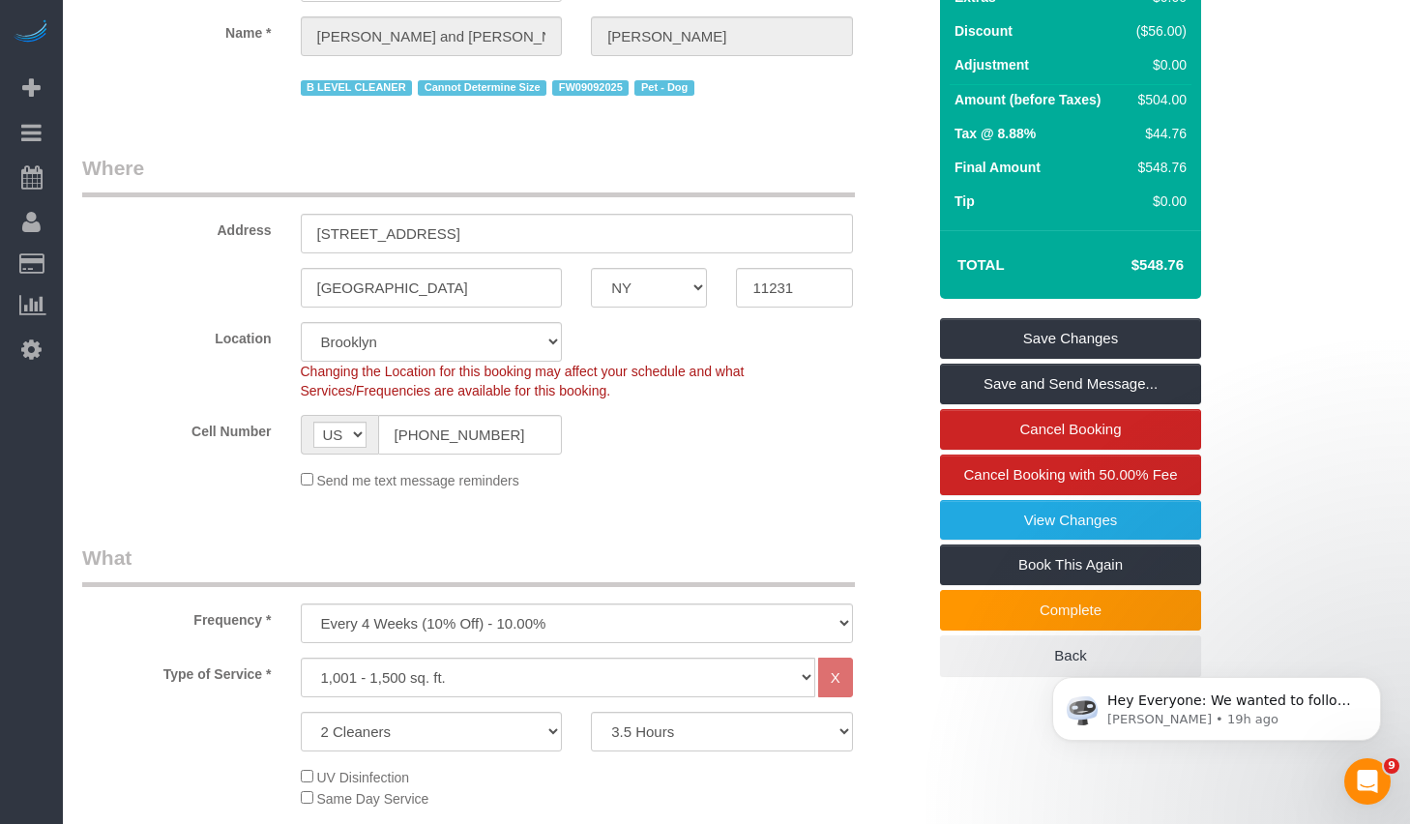
select select "spot46"
drag, startPoint x: 1128, startPoint y: 270, endPoint x: 1192, endPoint y: 269, distance: 63.8
click at [1192, 269] on div "Total $548.76" at bounding box center [1070, 264] width 261 height 69
copy h4 "$548.76"
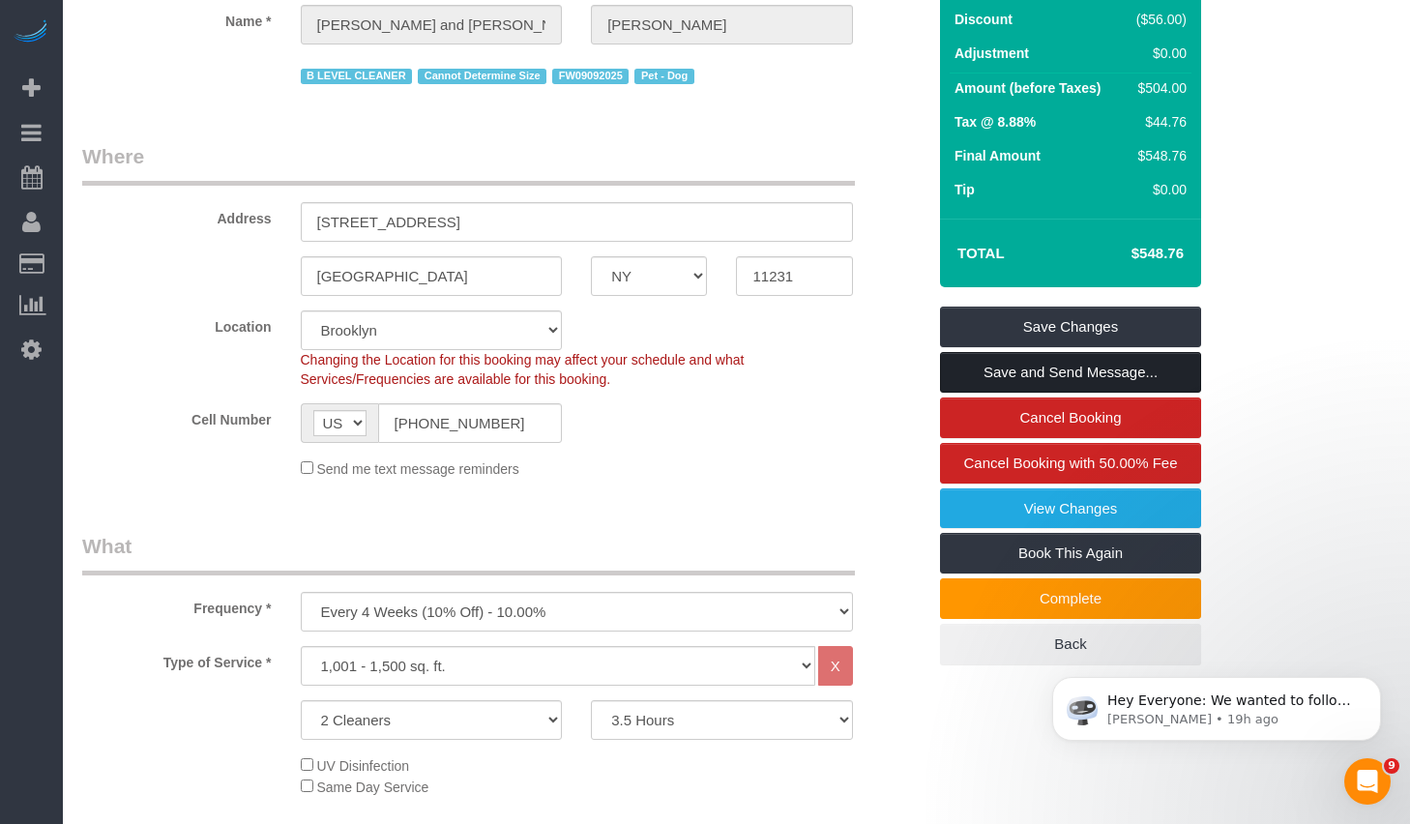
click at [984, 371] on link "Save and Send Message..." at bounding box center [1070, 372] width 261 height 41
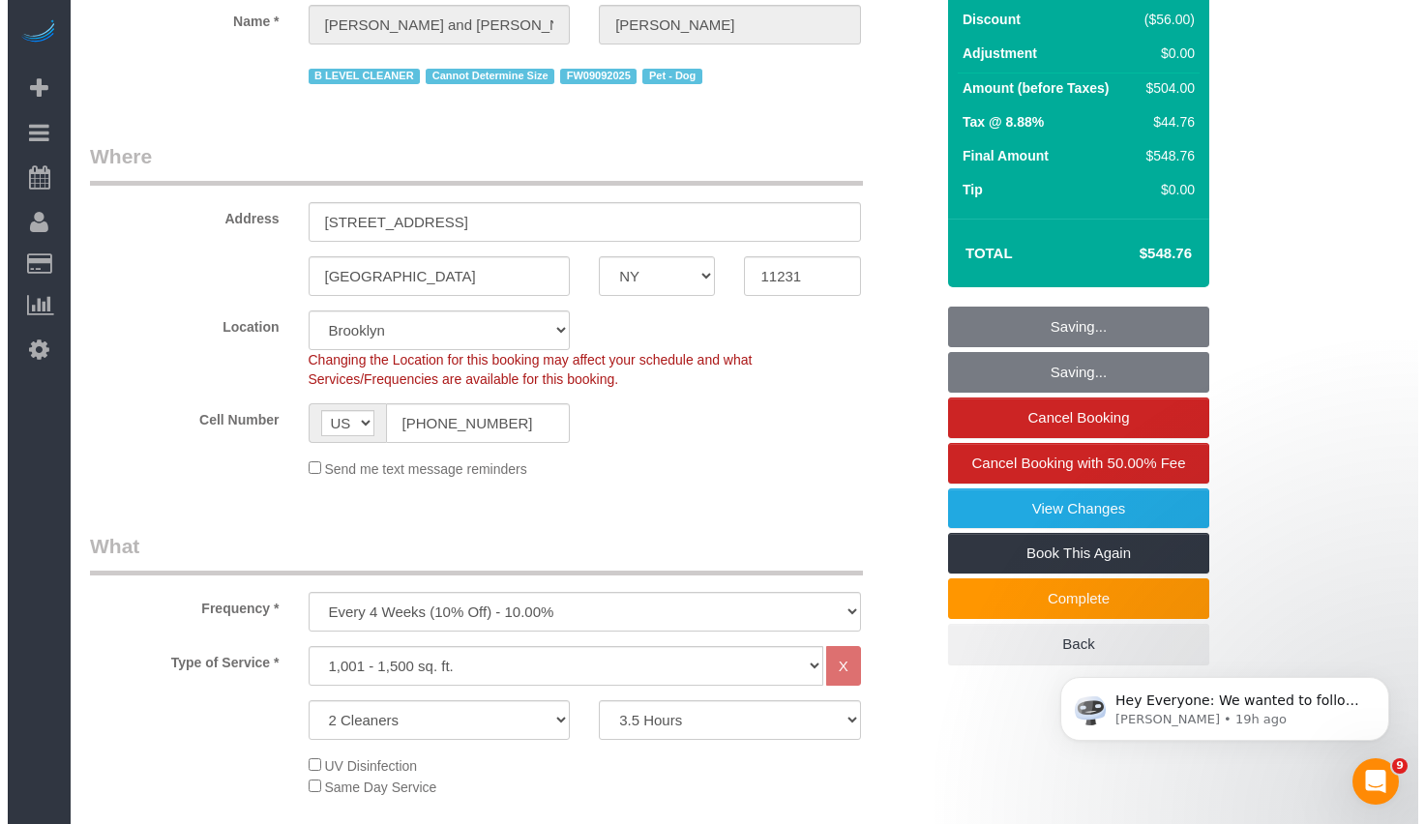
scroll to position [633, 0]
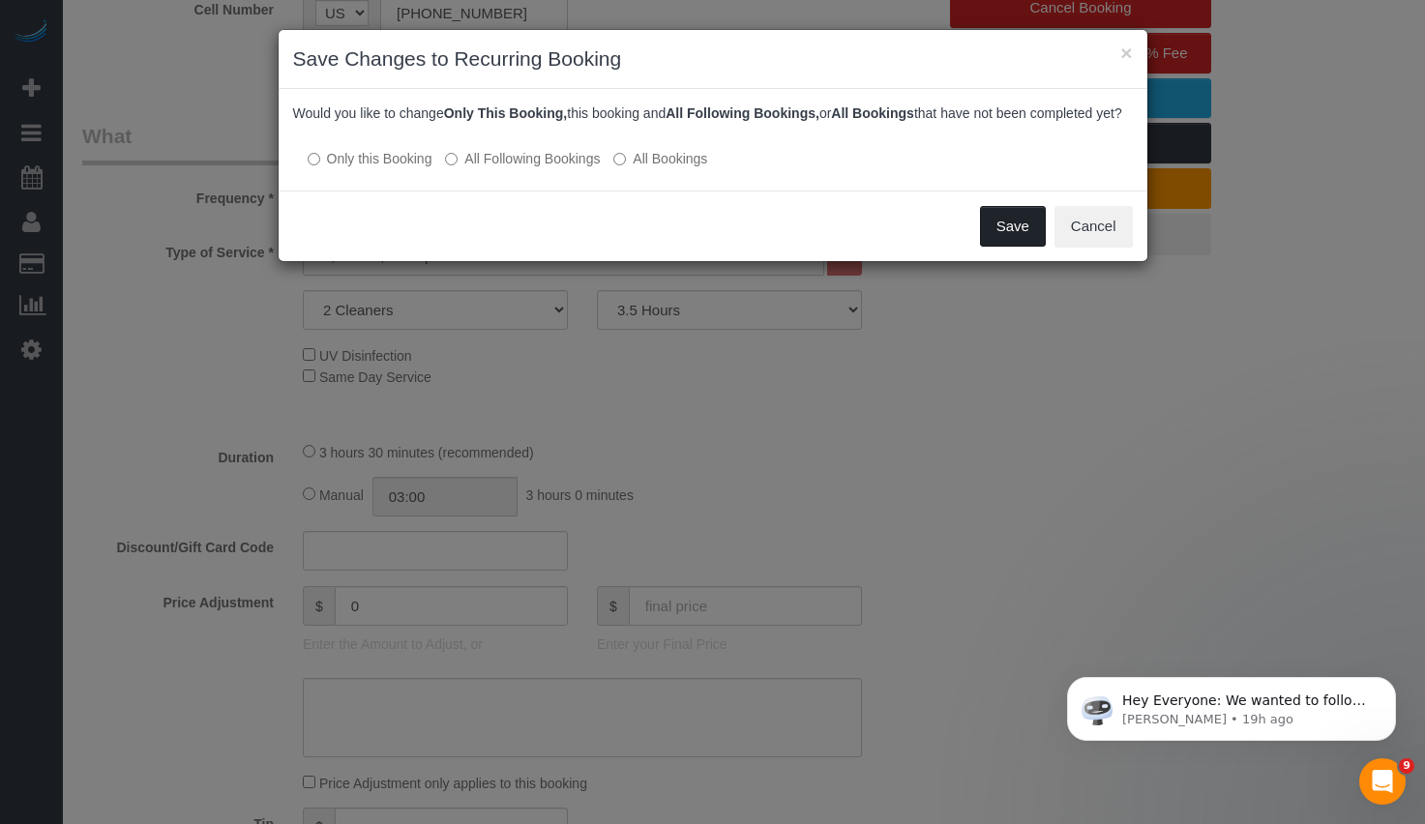
click at [1021, 247] on button "Save" at bounding box center [1013, 226] width 66 height 41
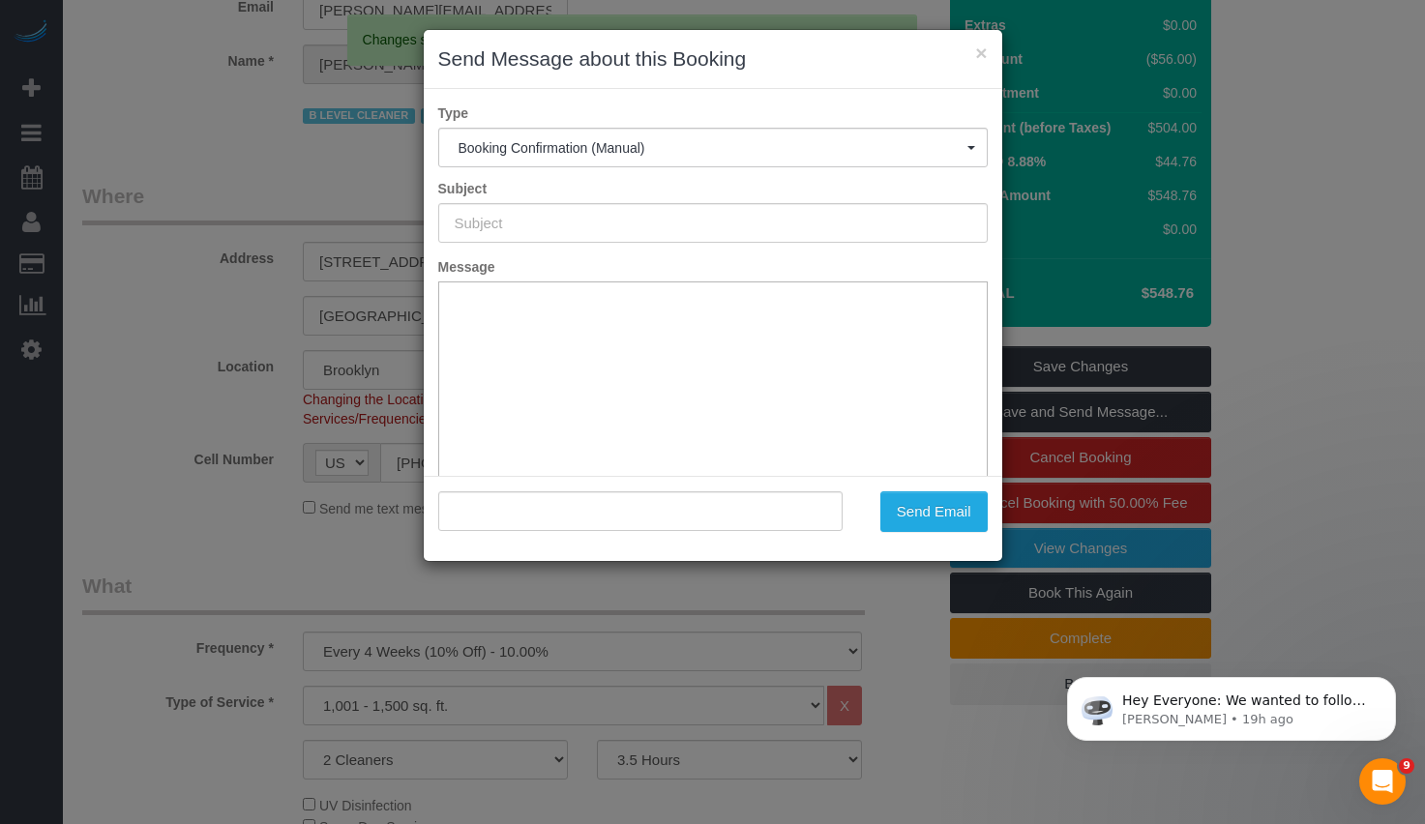
type input "Cleaning Confirmed for 10/08/2025 at 9:00am"
type input ""Nick Donald and Madeline Muzzi" <madeline.muzzi@gmail.com>"
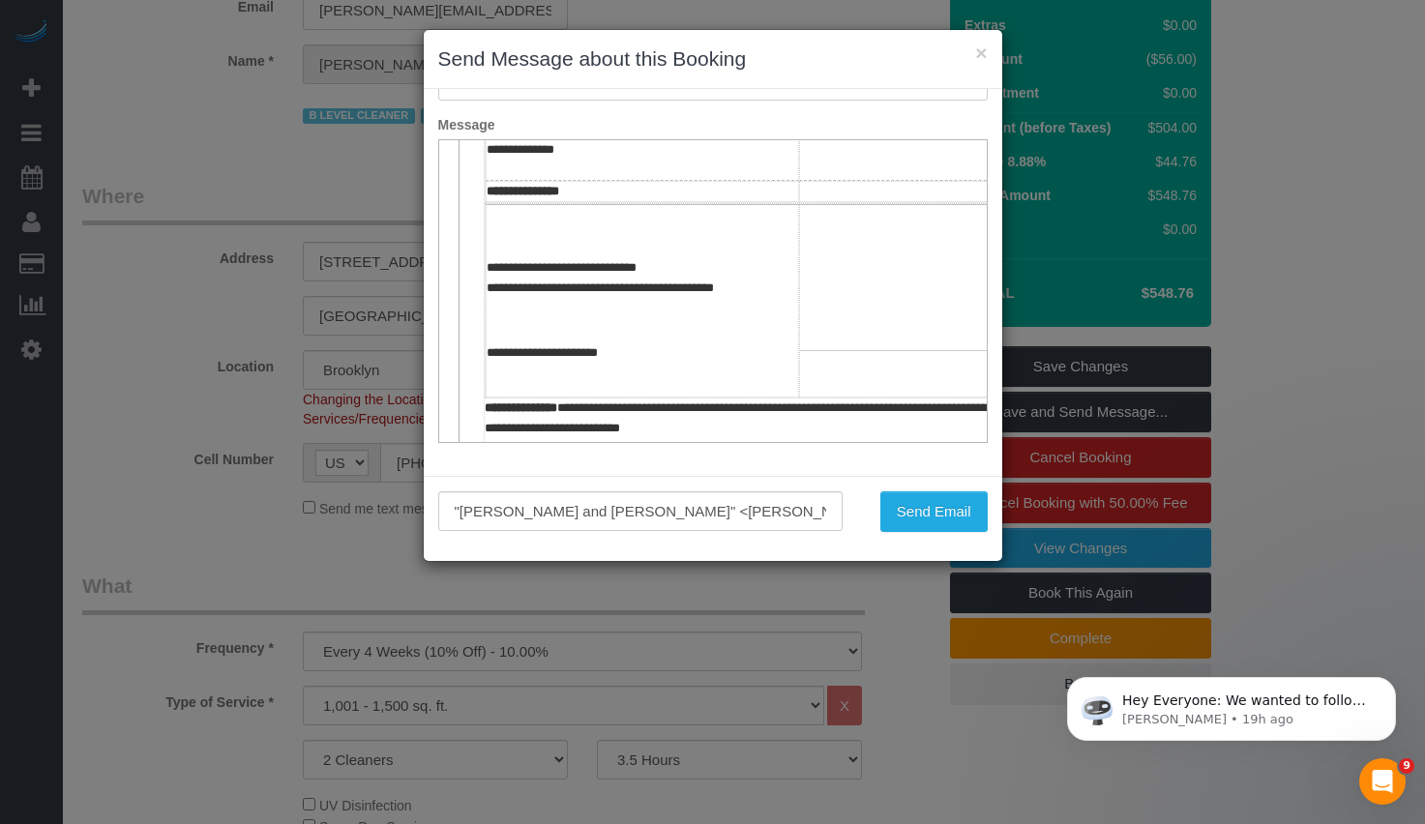
scroll to position [768, 0]
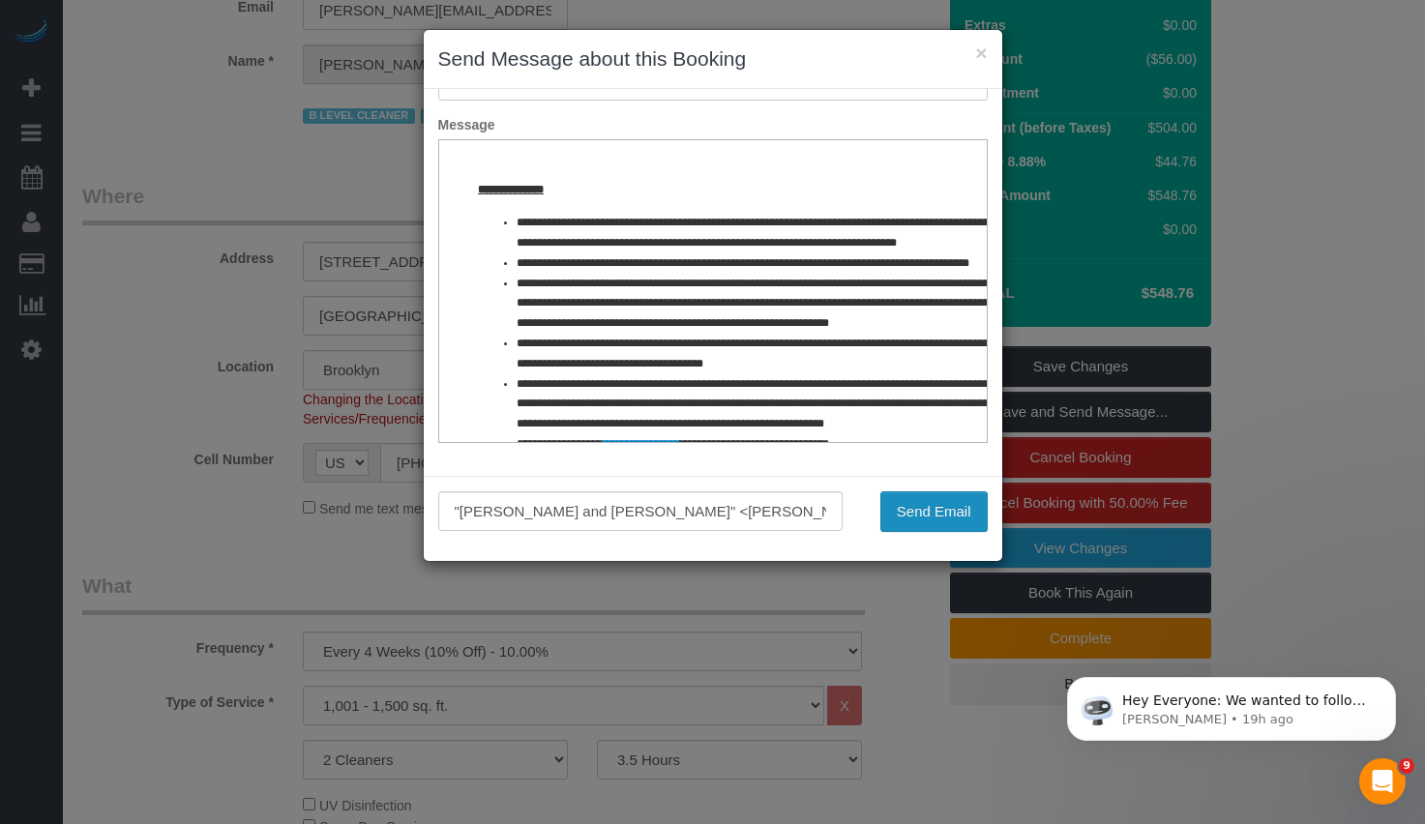
click at [897, 493] on button "Send Email" at bounding box center [933, 511] width 107 height 41
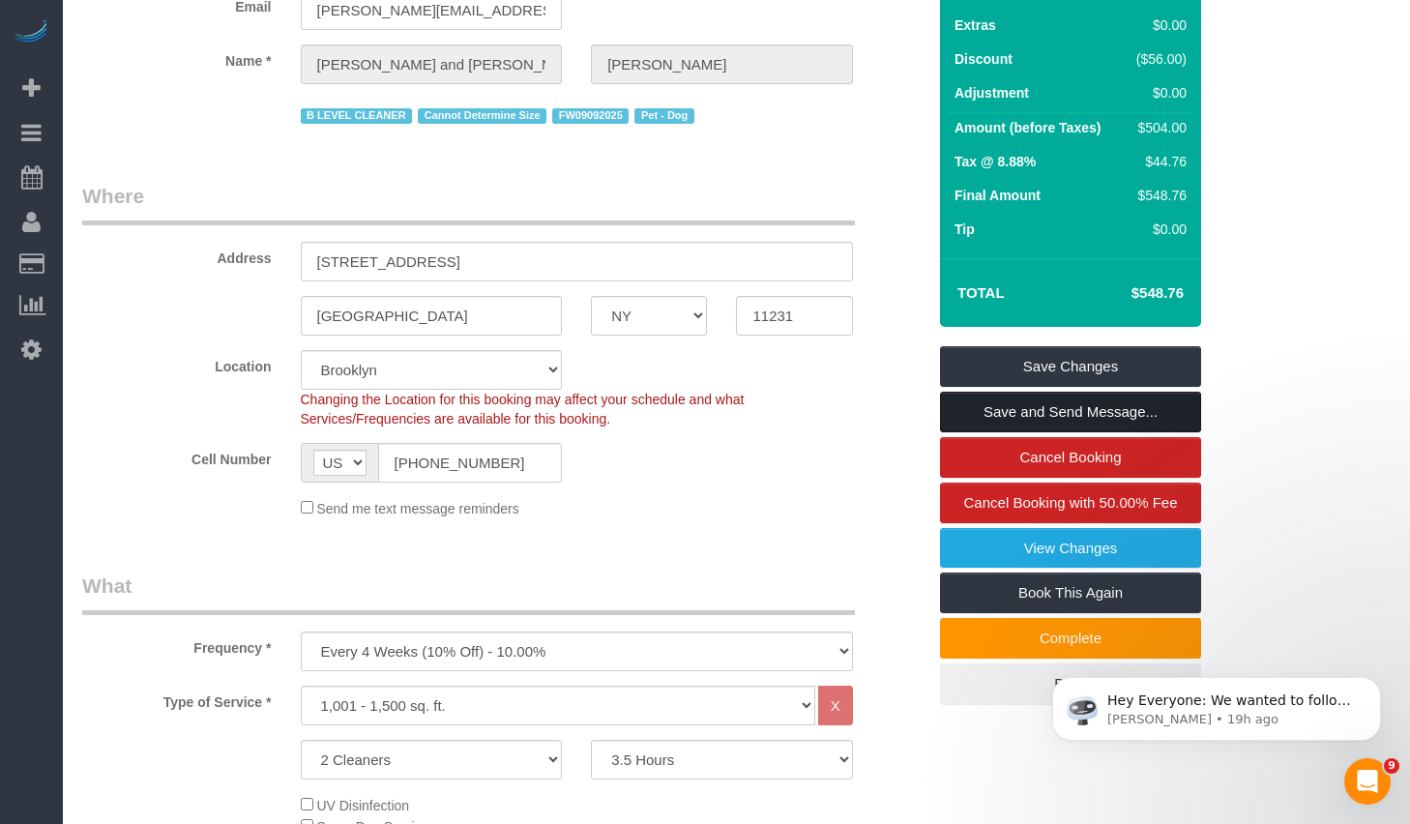
scroll to position [0, 0]
